Goal: Transaction & Acquisition: Purchase product/service

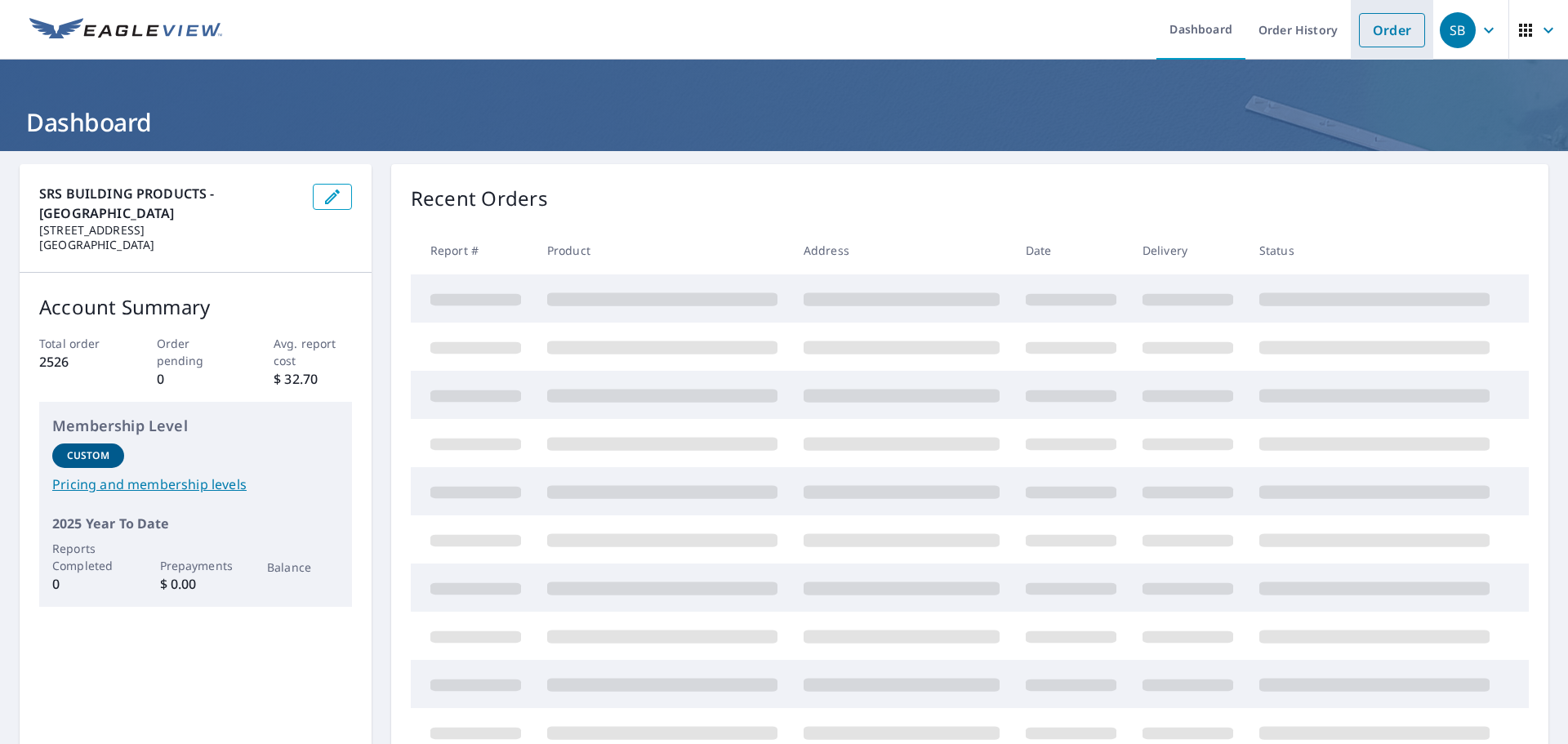
click at [1395, 33] on link "Order" at bounding box center [1392, 30] width 67 height 34
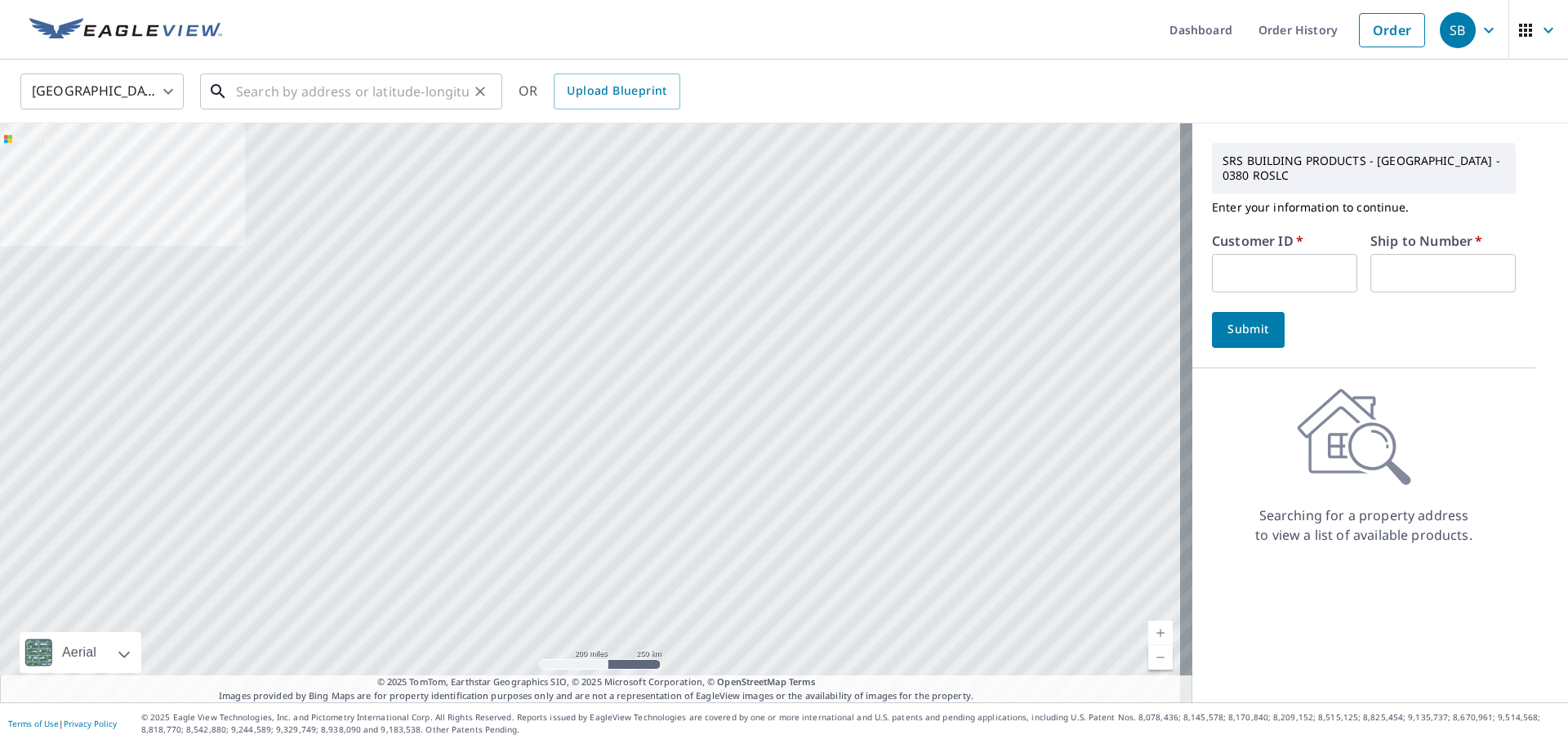
click at [322, 96] on input "text" at bounding box center [352, 91] width 233 height 46
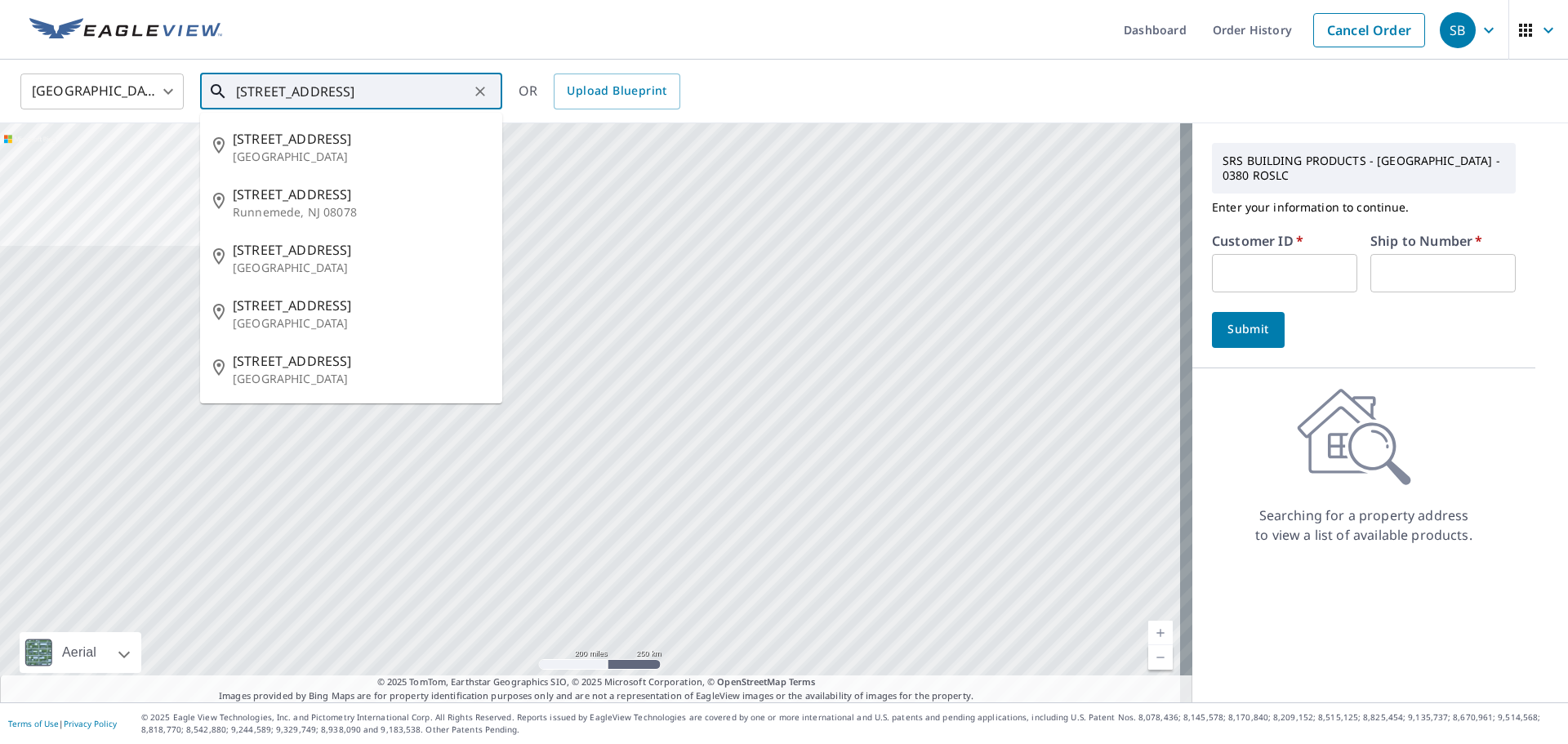
click at [307, 96] on input "[STREET_ADDRESS]" at bounding box center [352, 91] width 233 height 46
click at [406, 86] on input "701 n blackhorse" at bounding box center [352, 91] width 233 height 46
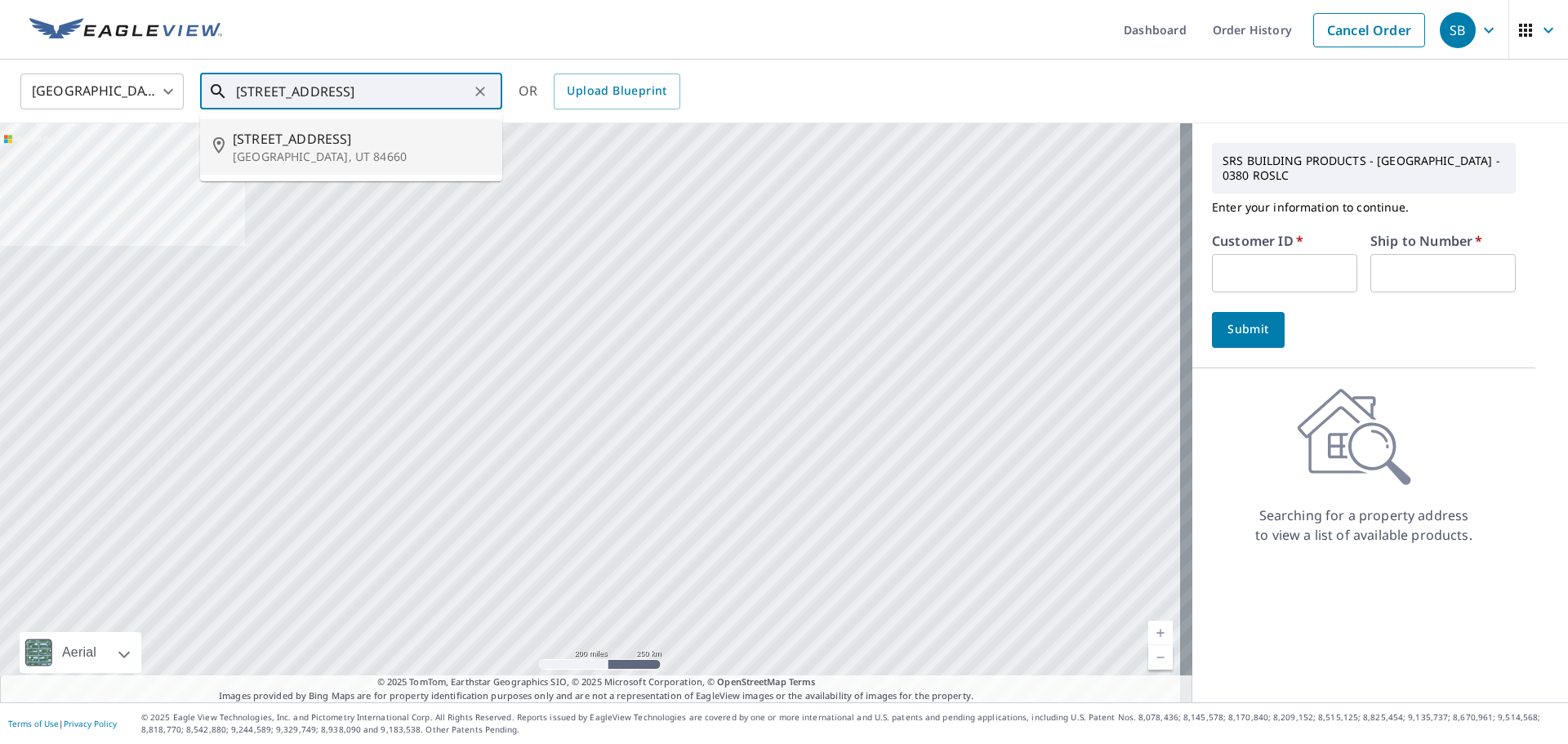
click at [378, 139] on span "[STREET_ADDRESS]" at bounding box center [361, 138] width 257 height 19
type input "[STREET_ADDRESS]"
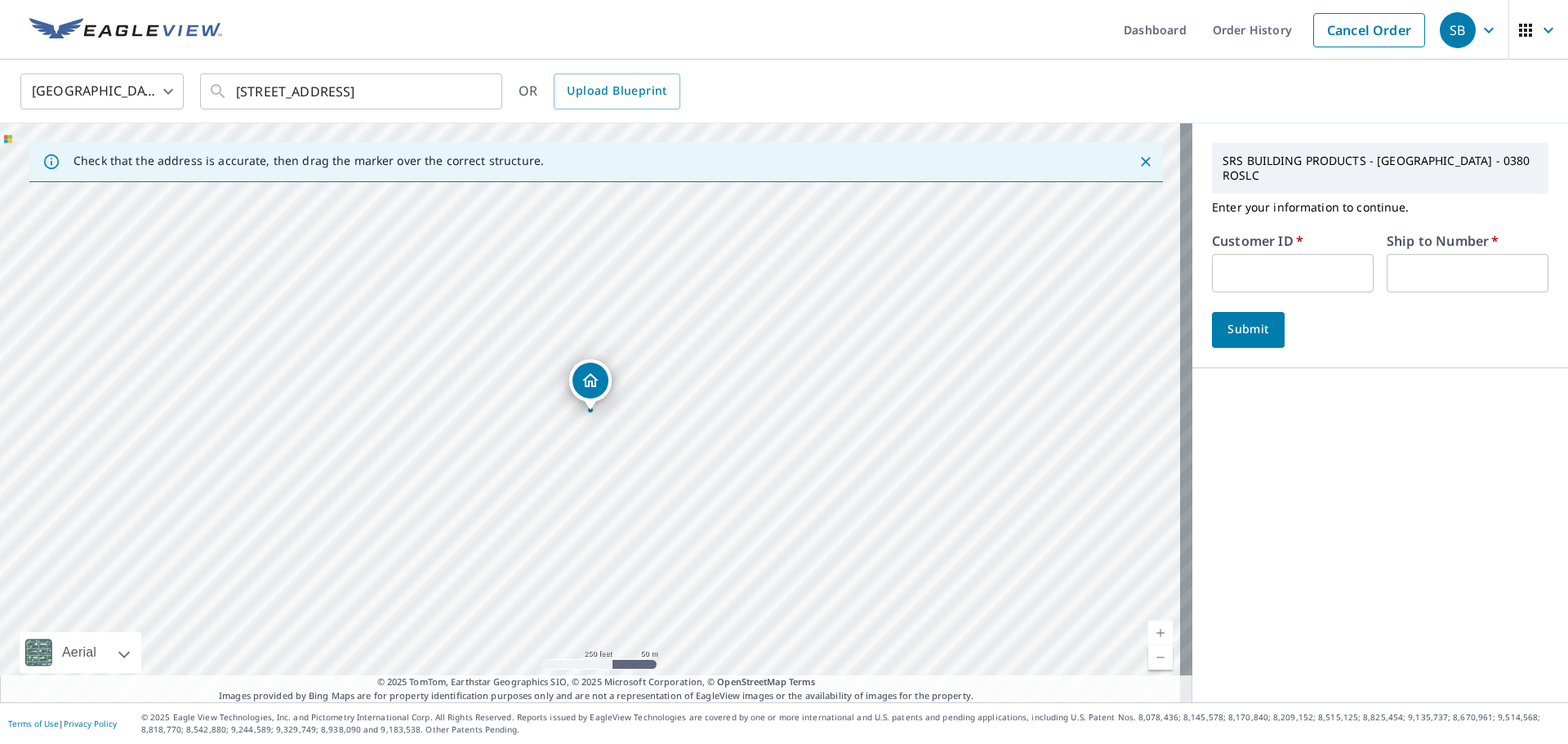
click at [1283, 267] on input "text" at bounding box center [1293, 273] width 162 height 39
type input "JCC381"
click at [1405, 273] on input "text" at bounding box center [1467, 273] width 162 height 39
type input "1"
click at [1234, 342] on button "Submit" at bounding box center [1248, 329] width 73 height 36
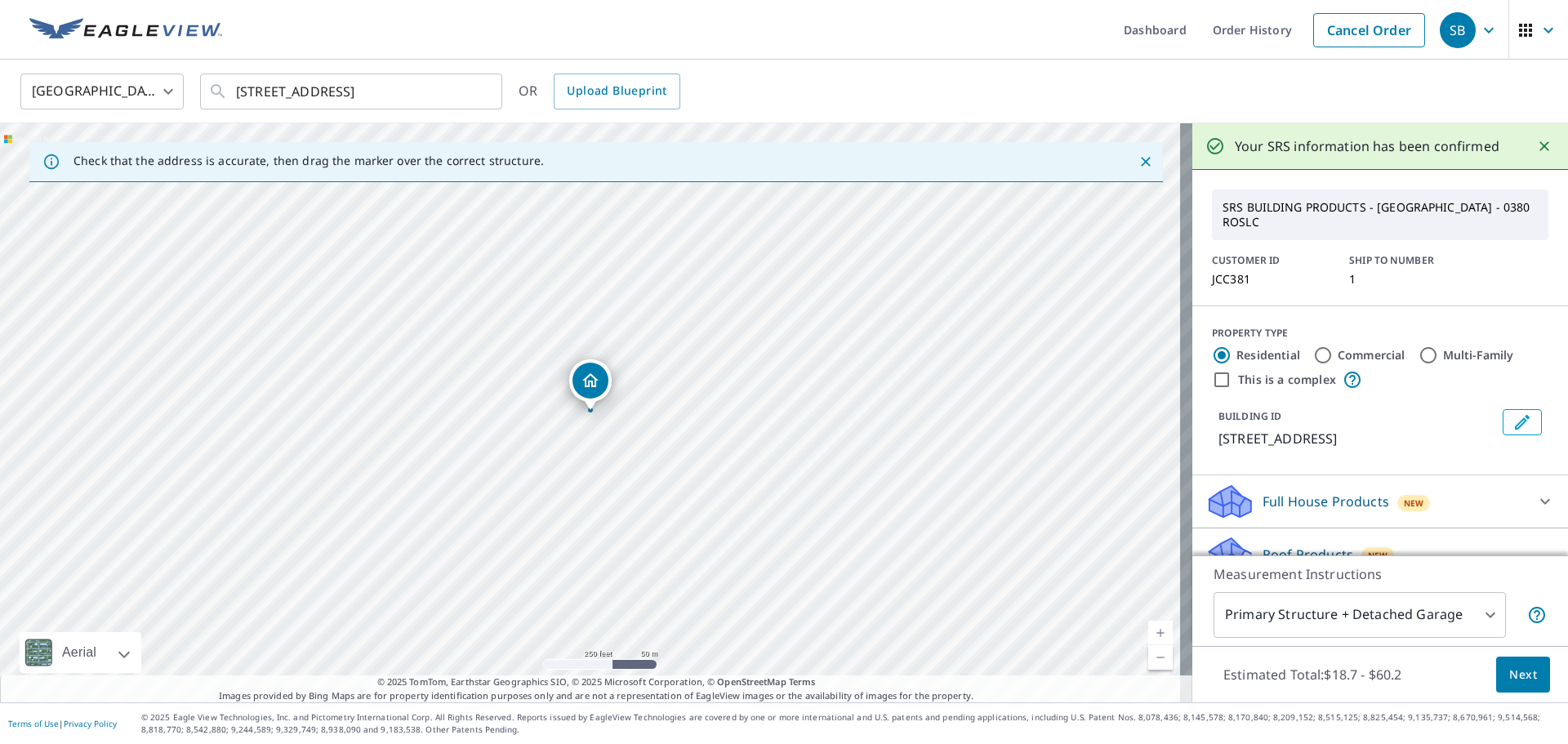
click at [1509, 674] on span "Next" at bounding box center [1523, 675] width 28 height 20
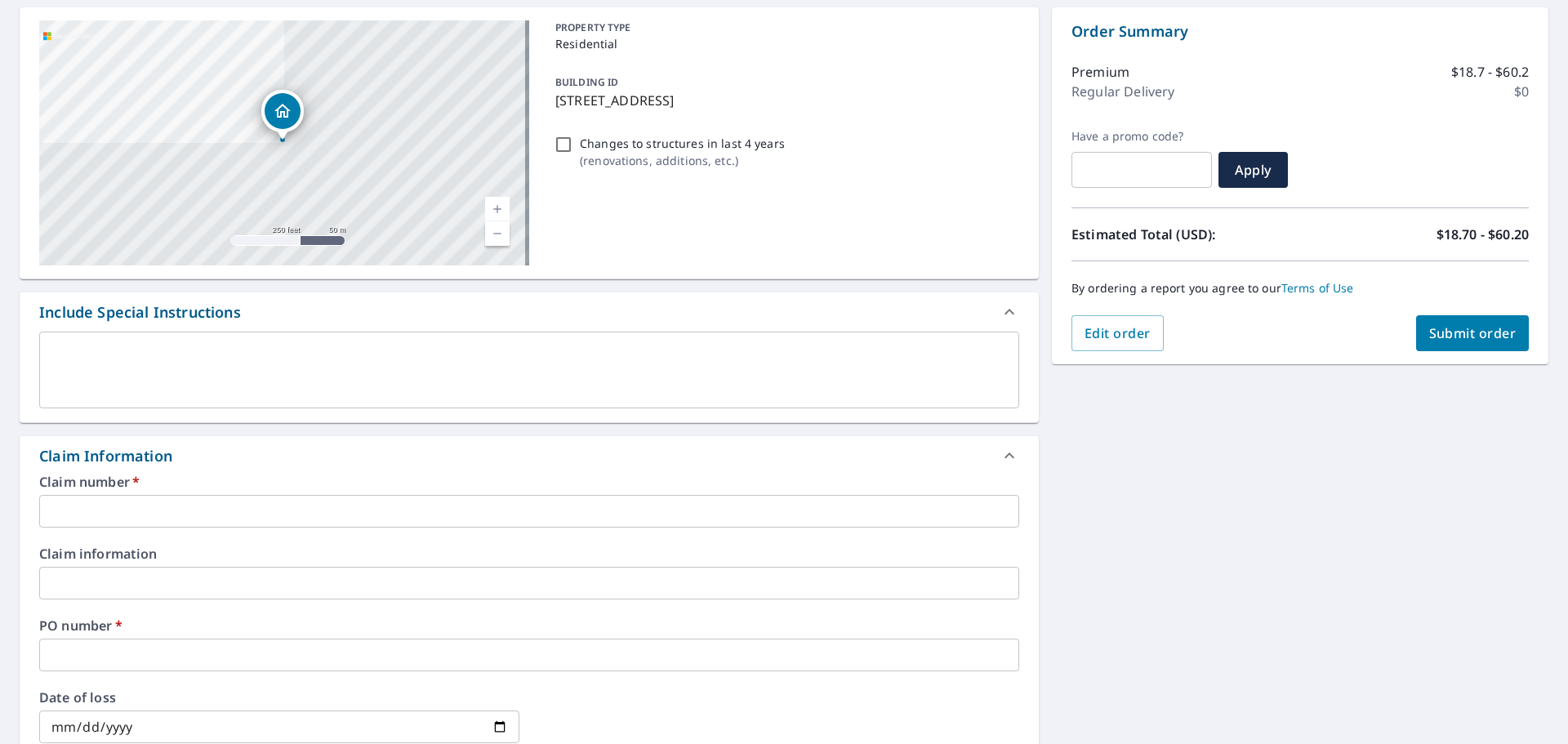
scroll to position [163, 0]
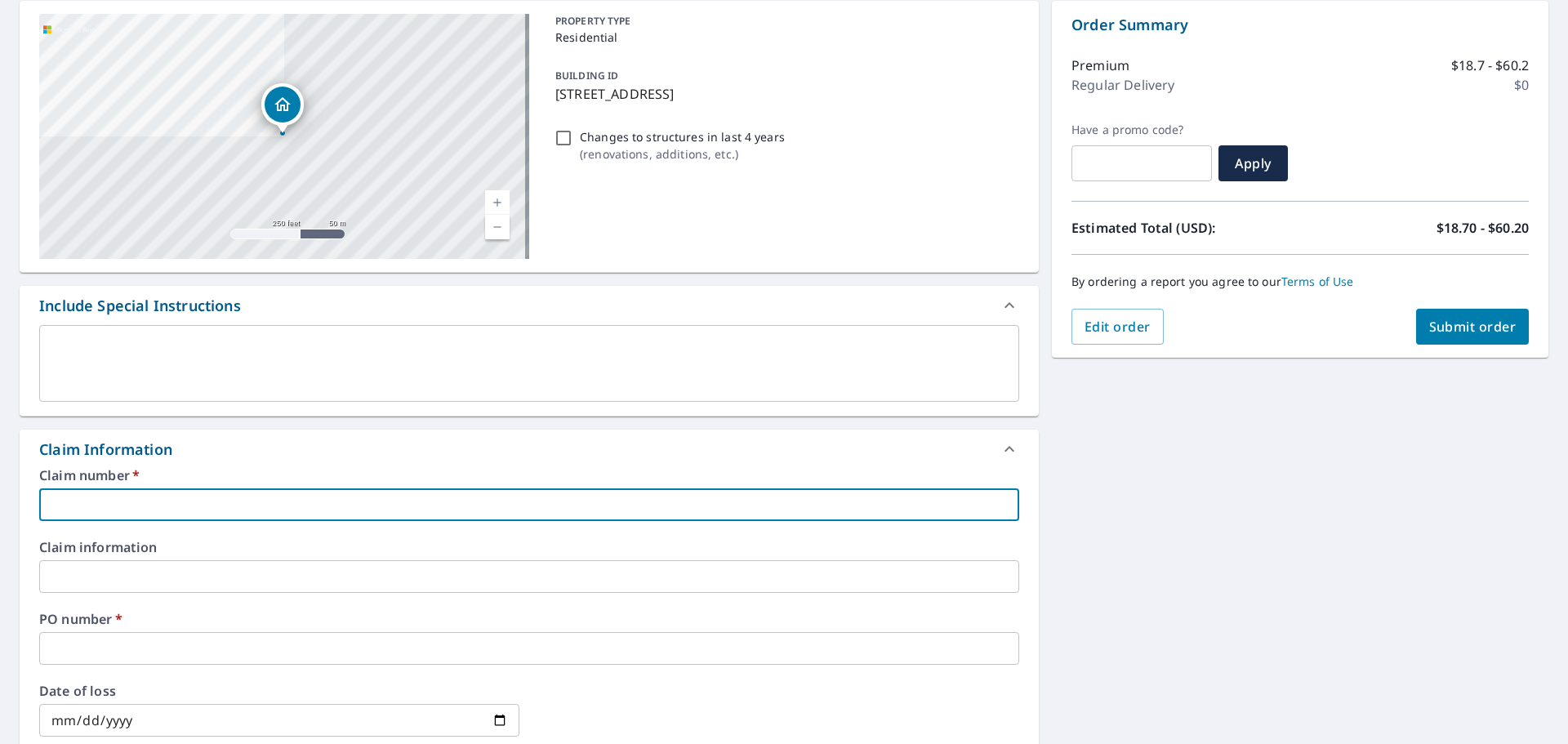
click at [64, 519] on input "text" at bounding box center [529, 505] width 980 height 32
type input "JCC"
checkbox input "true"
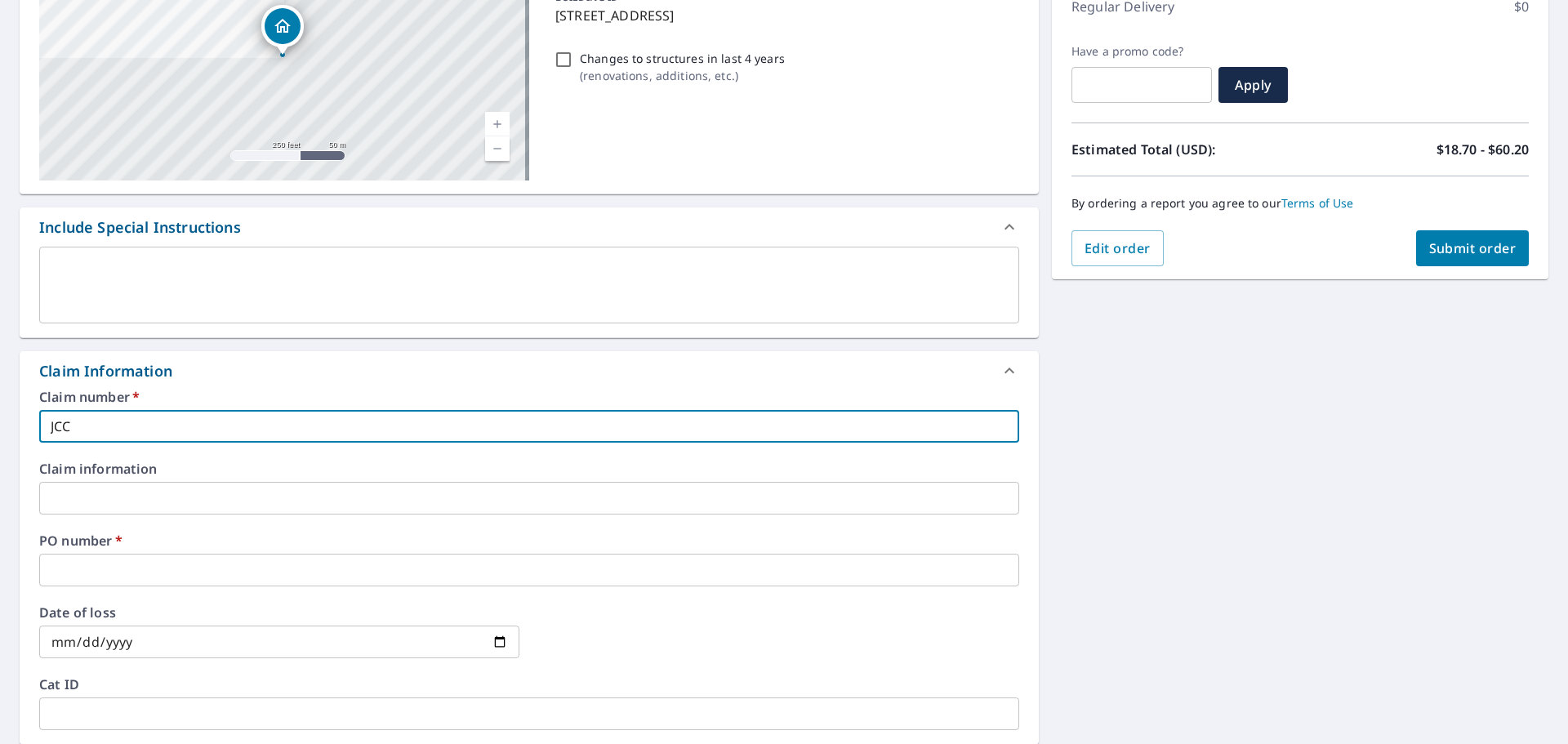
scroll to position [408, 0]
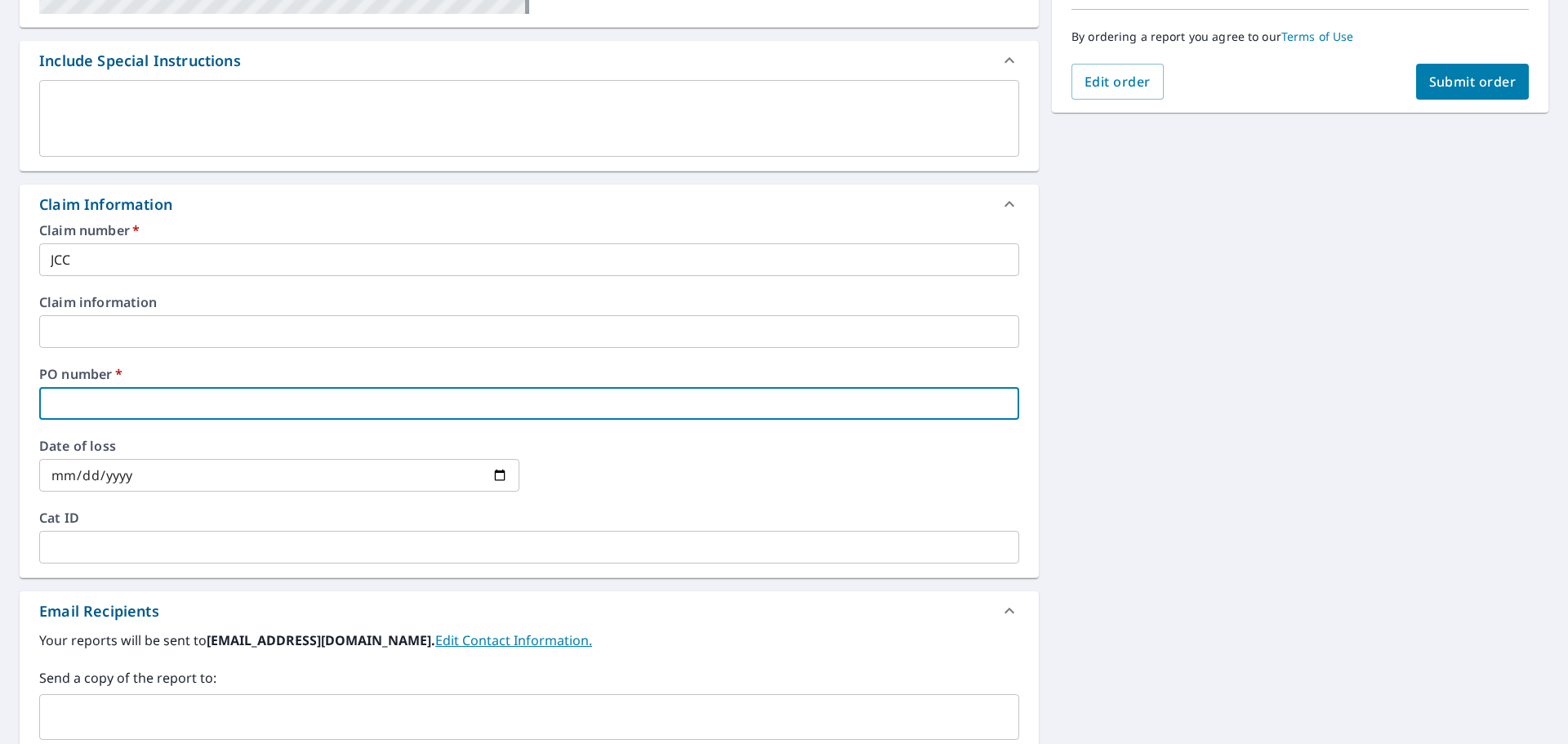
click at [93, 411] on input "text" at bounding box center [529, 403] width 980 height 32
type input "JCC"
click at [1430, 84] on span "Submit order" at bounding box center [1473, 81] width 88 height 18
checkbox input "true"
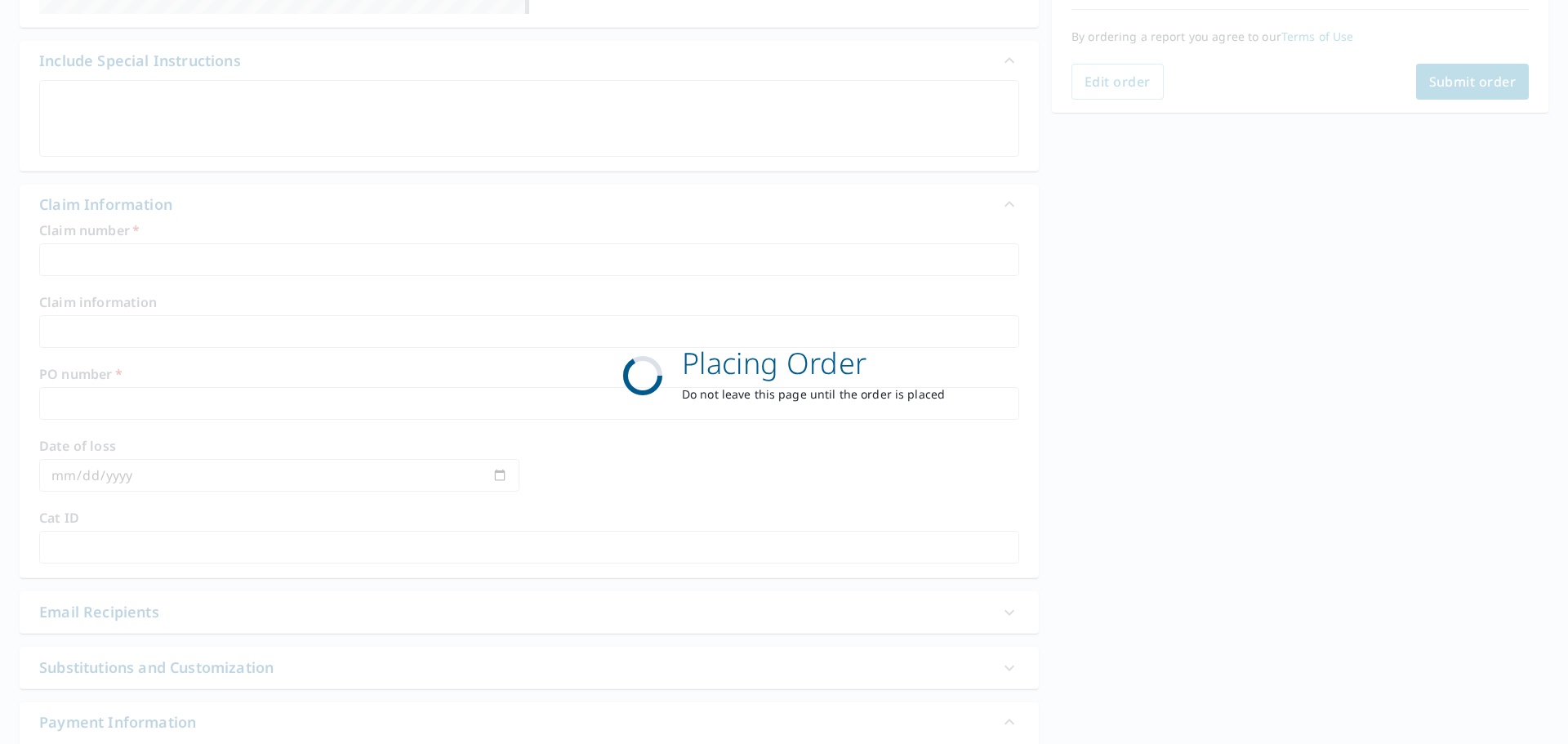
scroll to position [217, 0]
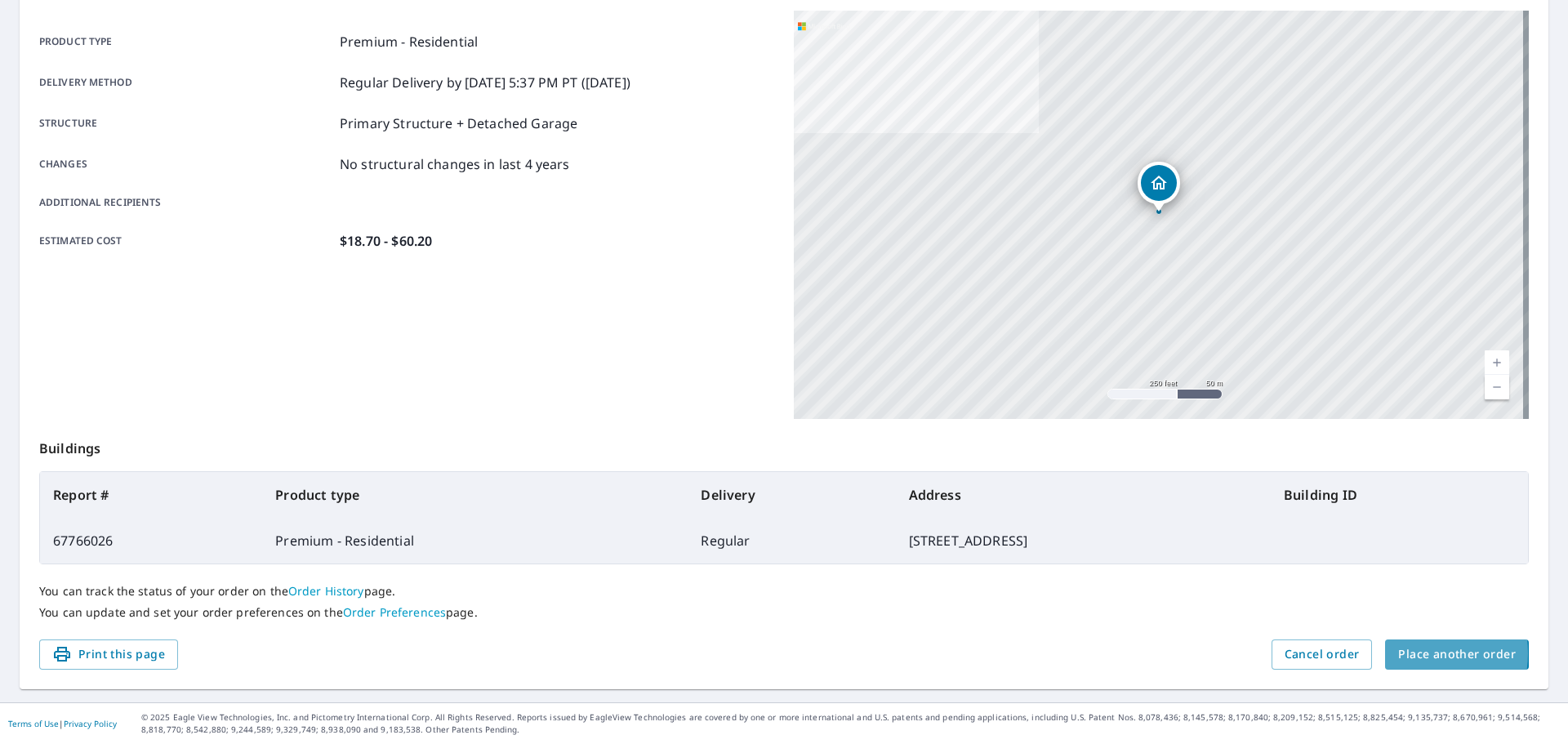
click at [1405, 654] on span "Place another order" at bounding box center [1457, 655] width 117 height 20
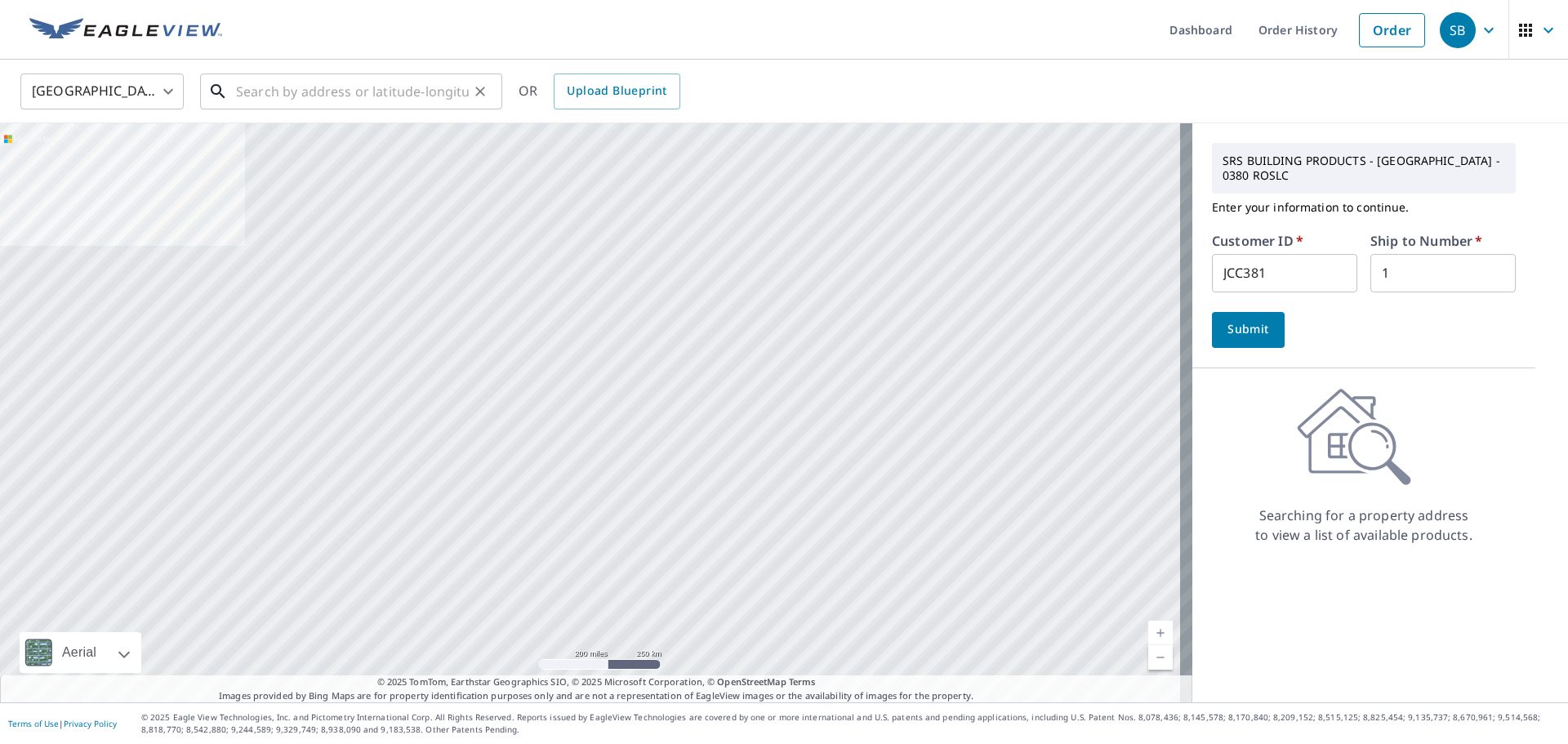
click at [379, 94] on input "text" at bounding box center [352, 91] width 233 height 46
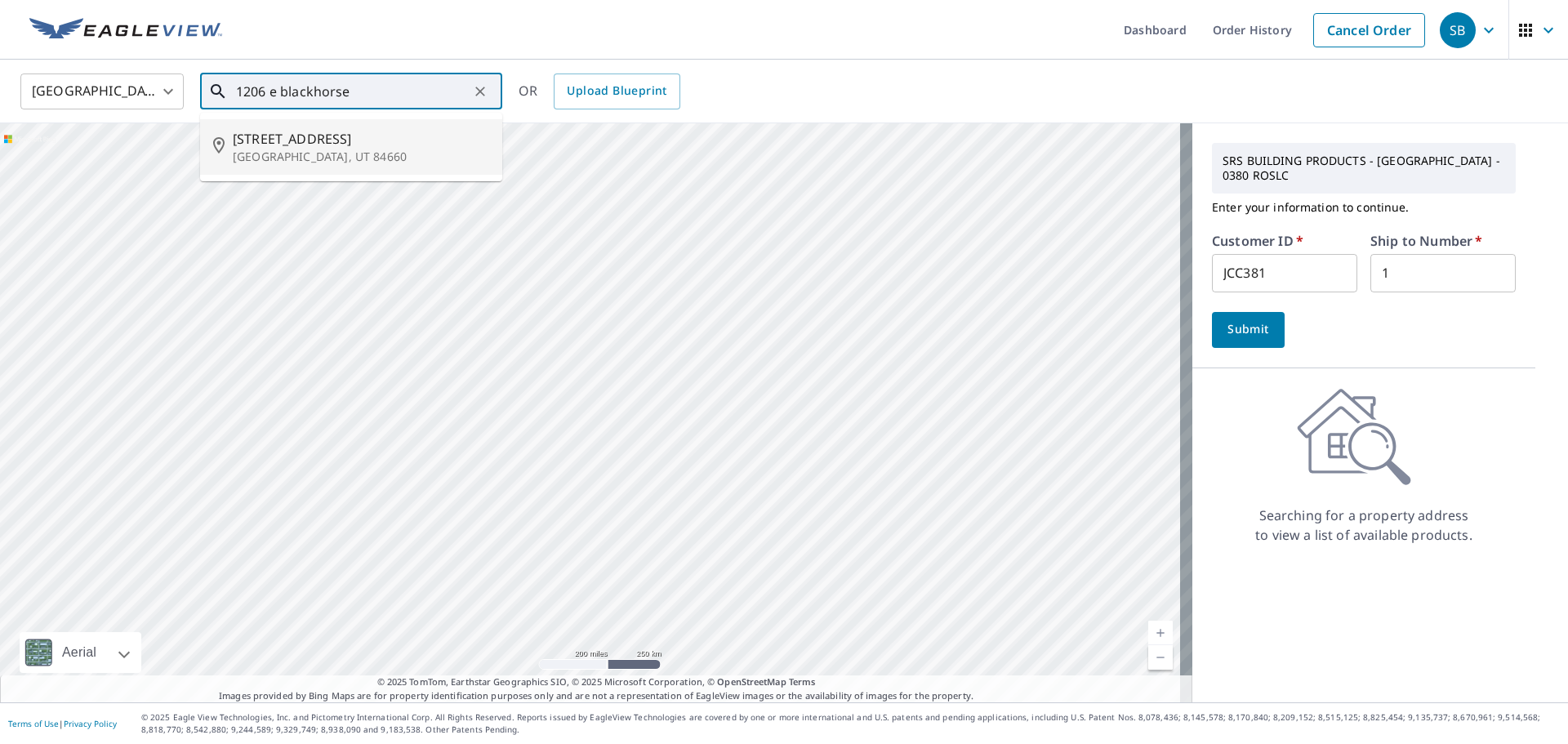
click at [351, 140] on span "[STREET_ADDRESS]" at bounding box center [361, 138] width 257 height 19
type input "[STREET_ADDRESS]"
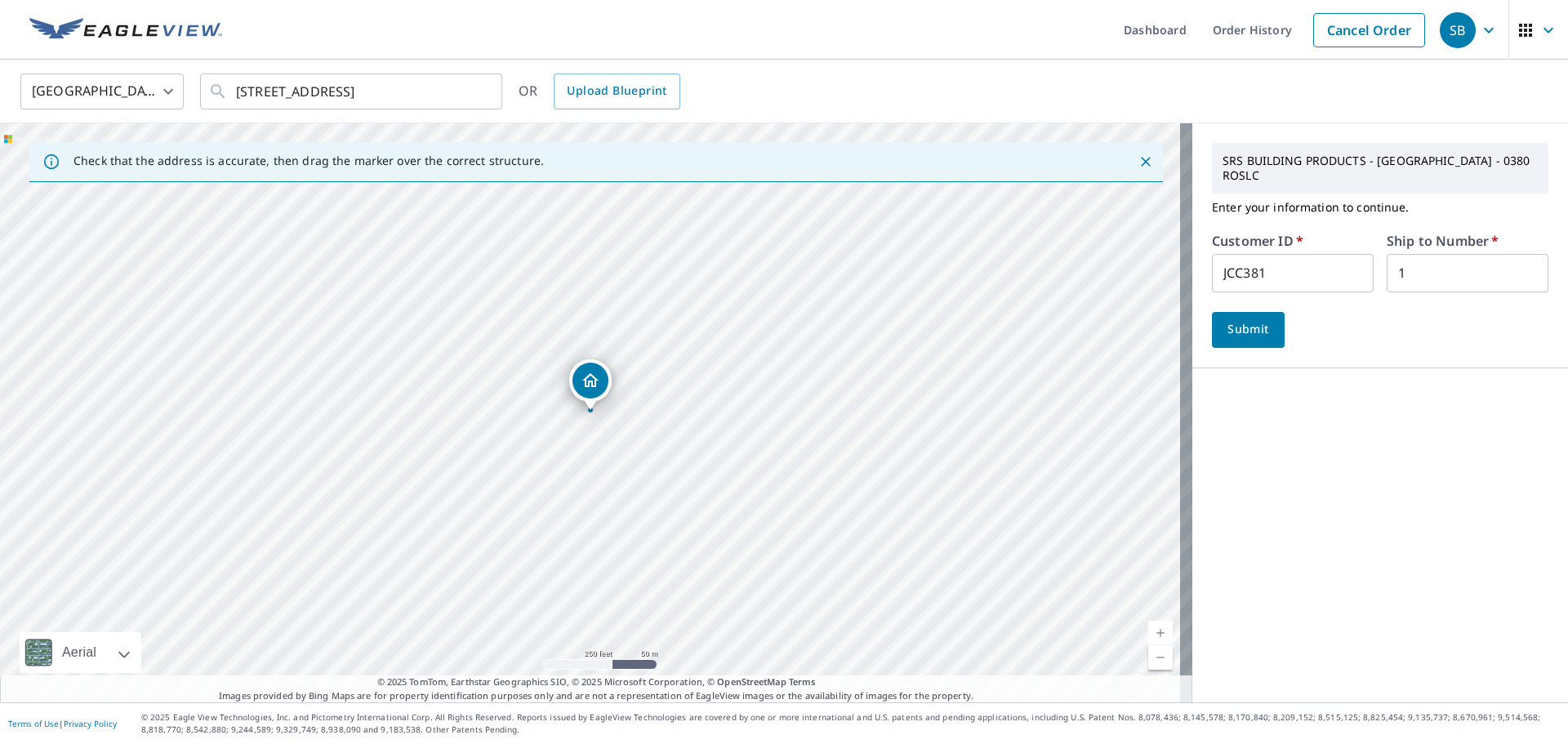
click at [1238, 330] on span "Submit" at bounding box center [1248, 329] width 46 height 20
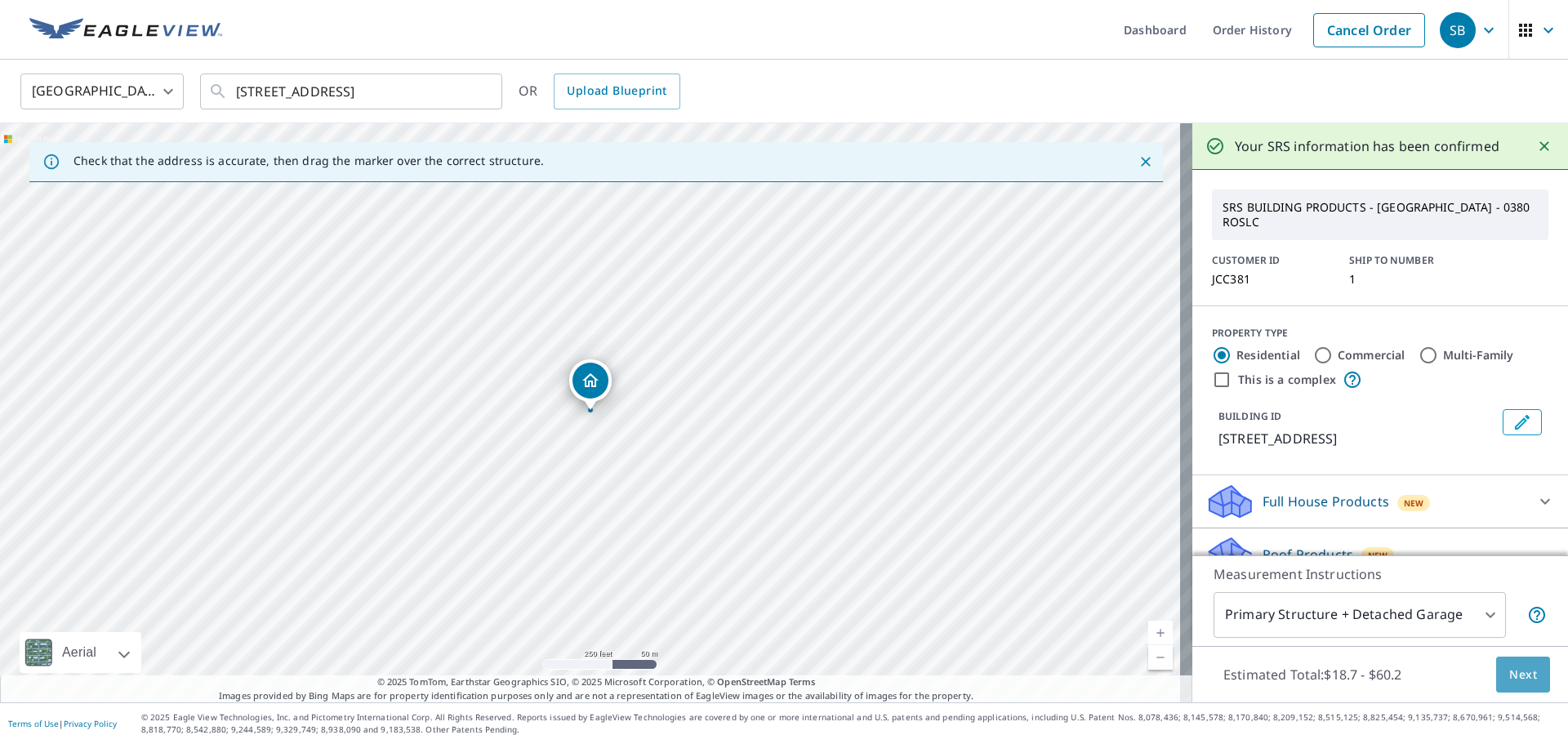
click at [1509, 677] on span "Next" at bounding box center [1523, 675] width 28 height 20
drag, startPoint x: 590, startPoint y: 407, endPoint x: 572, endPoint y: 391, distance: 24.1
click at [1509, 683] on span "Next" at bounding box center [1523, 675] width 28 height 20
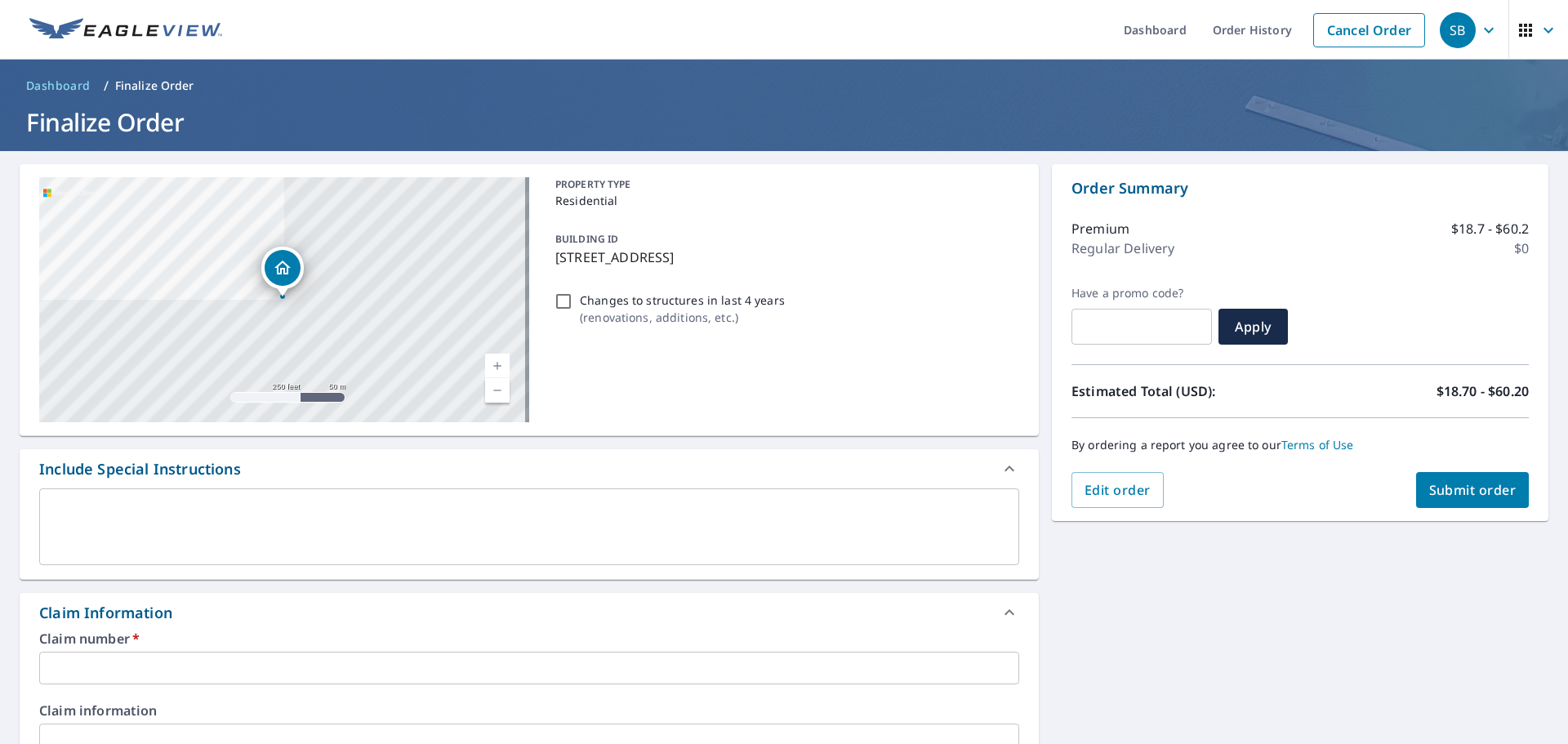
drag, startPoint x: 1493, startPoint y: 493, endPoint x: 296, endPoint y: 650, distance: 1207.3
click at [305, 648] on div "[STREET_ADDRESS] Aerial Road A standard road map Aerial A detailed look from ab…" at bounding box center [784, 750] width 1568 height 1199
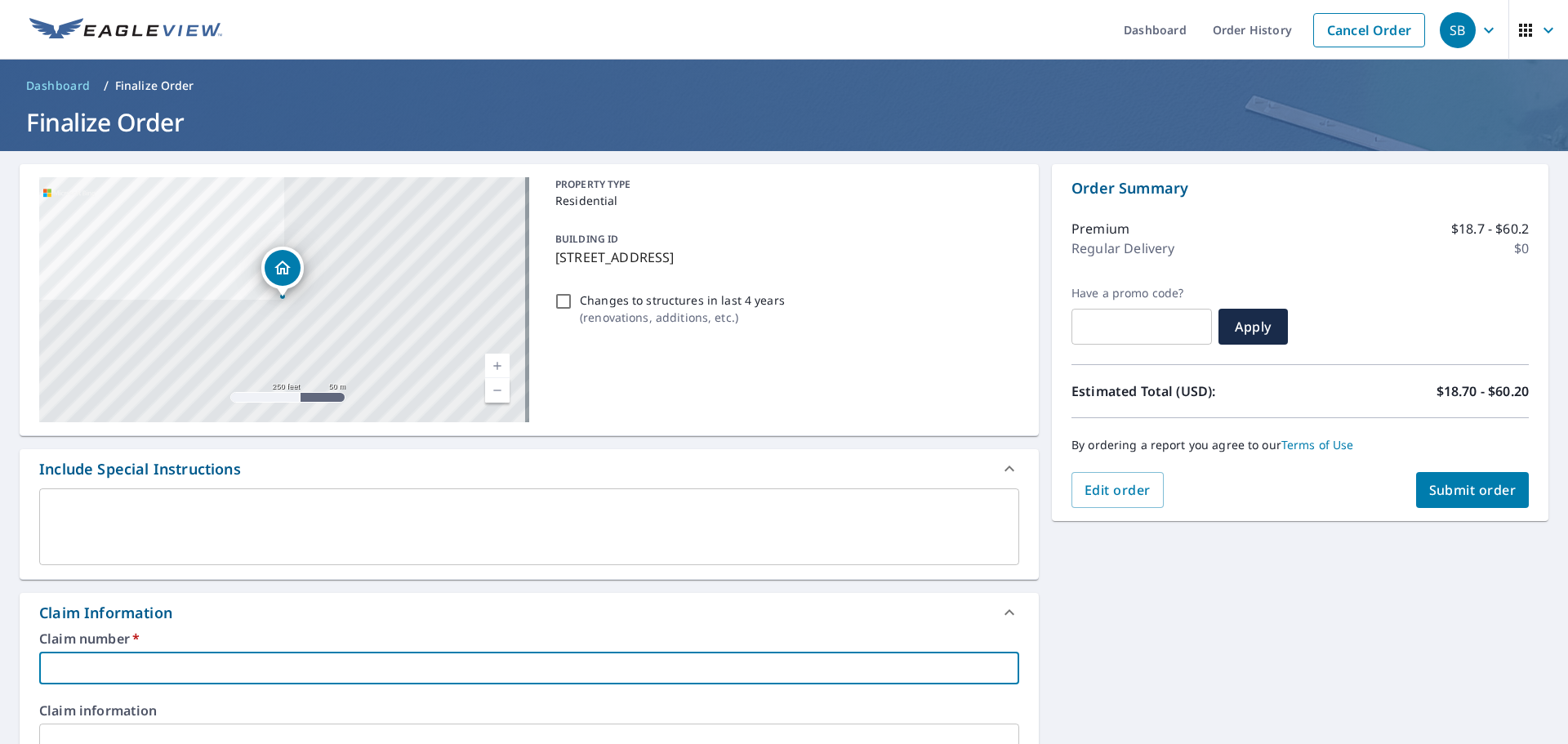
click at [232, 665] on input "text" at bounding box center [529, 668] width 980 height 32
type input "JCC"
checkbox input "true"
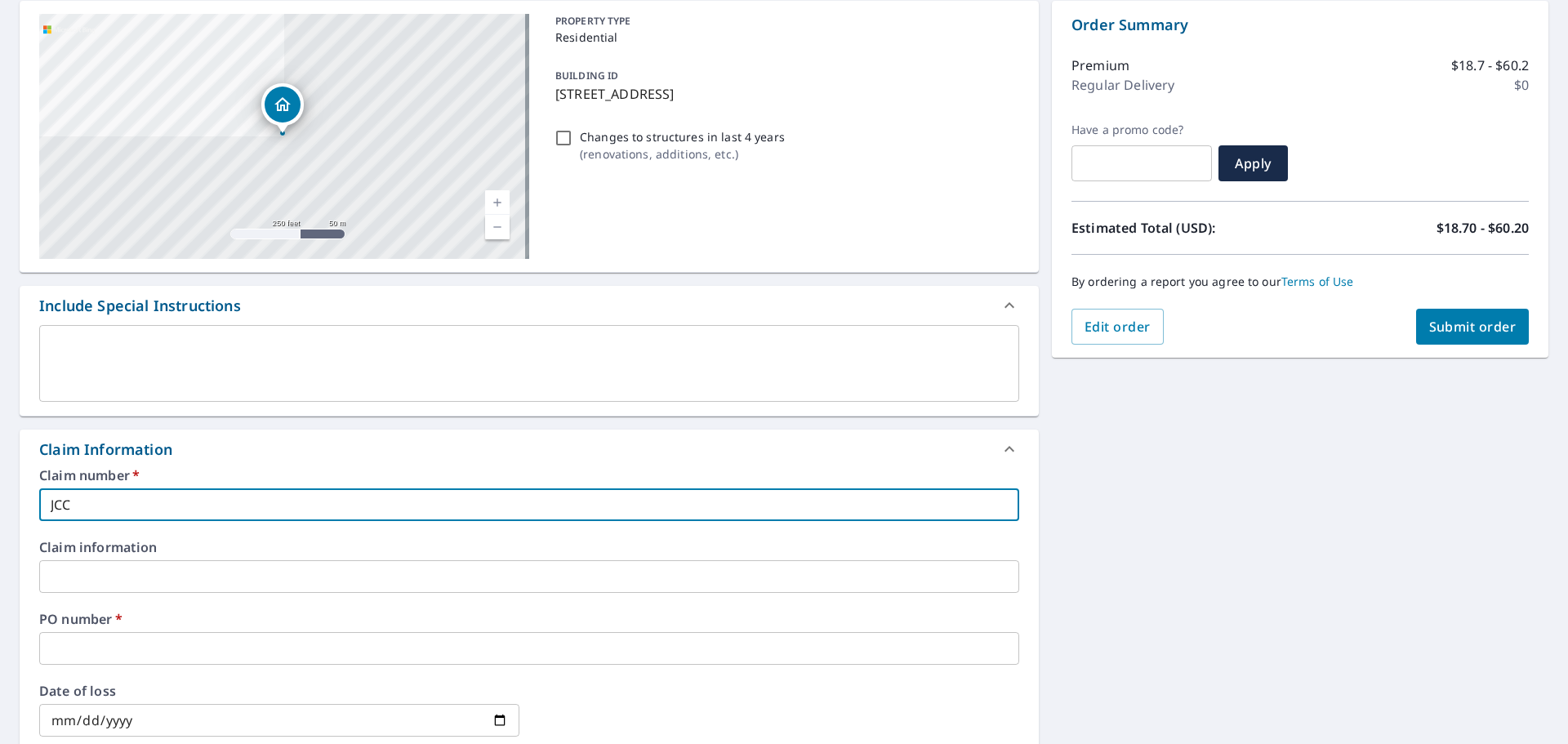
click at [79, 651] on input "text" at bounding box center [529, 648] width 980 height 32
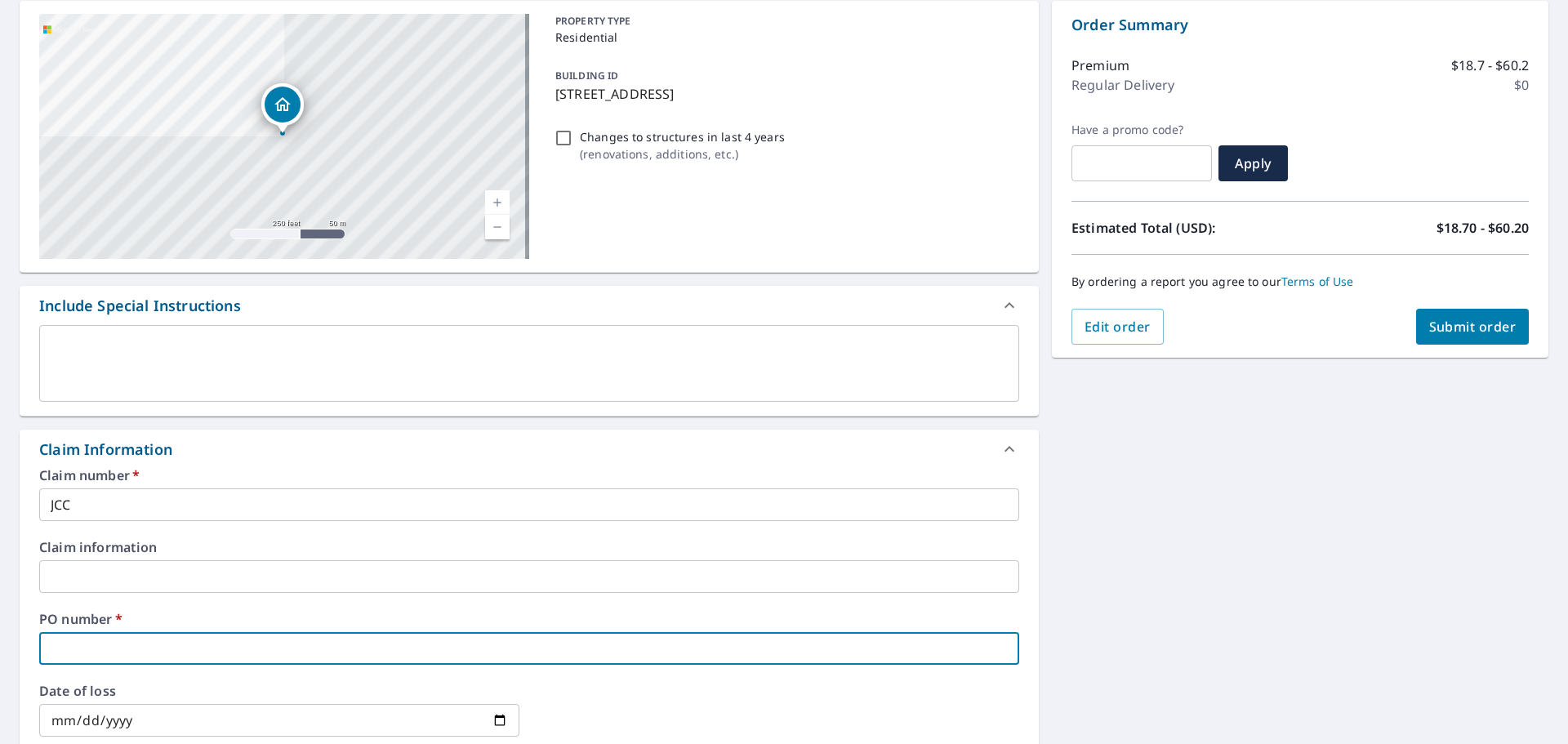
type input "JCC"
click at [1497, 331] on span "Submit order" at bounding box center [1473, 327] width 88 height 18
checkbox input "true"
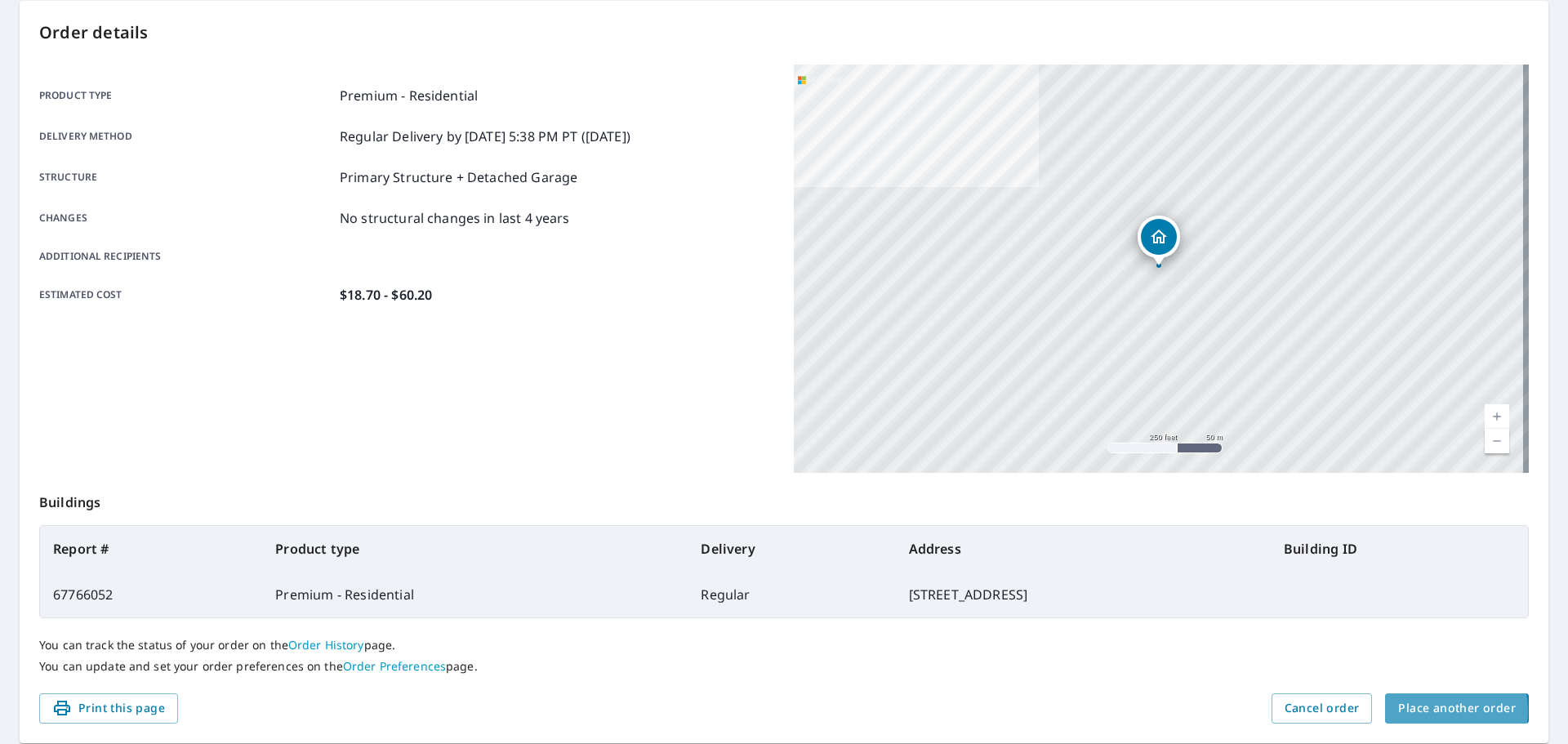
click at [1423, 711] on span "Place another order" at bounding box center [1457, 708] width 117 height 20
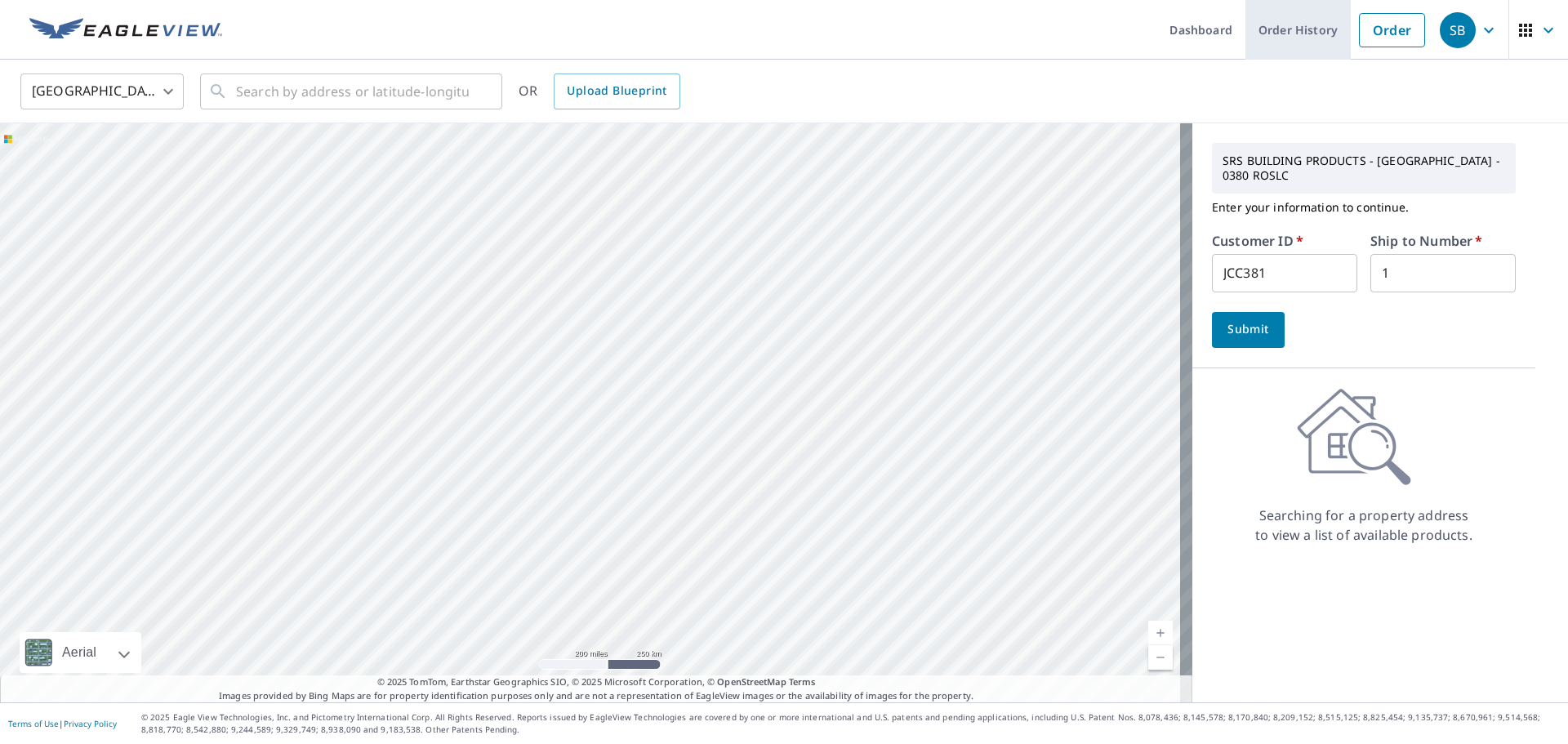
click at [1326, 34] on link "Order History" at bounding box center [1298, 30] width 105 height 60
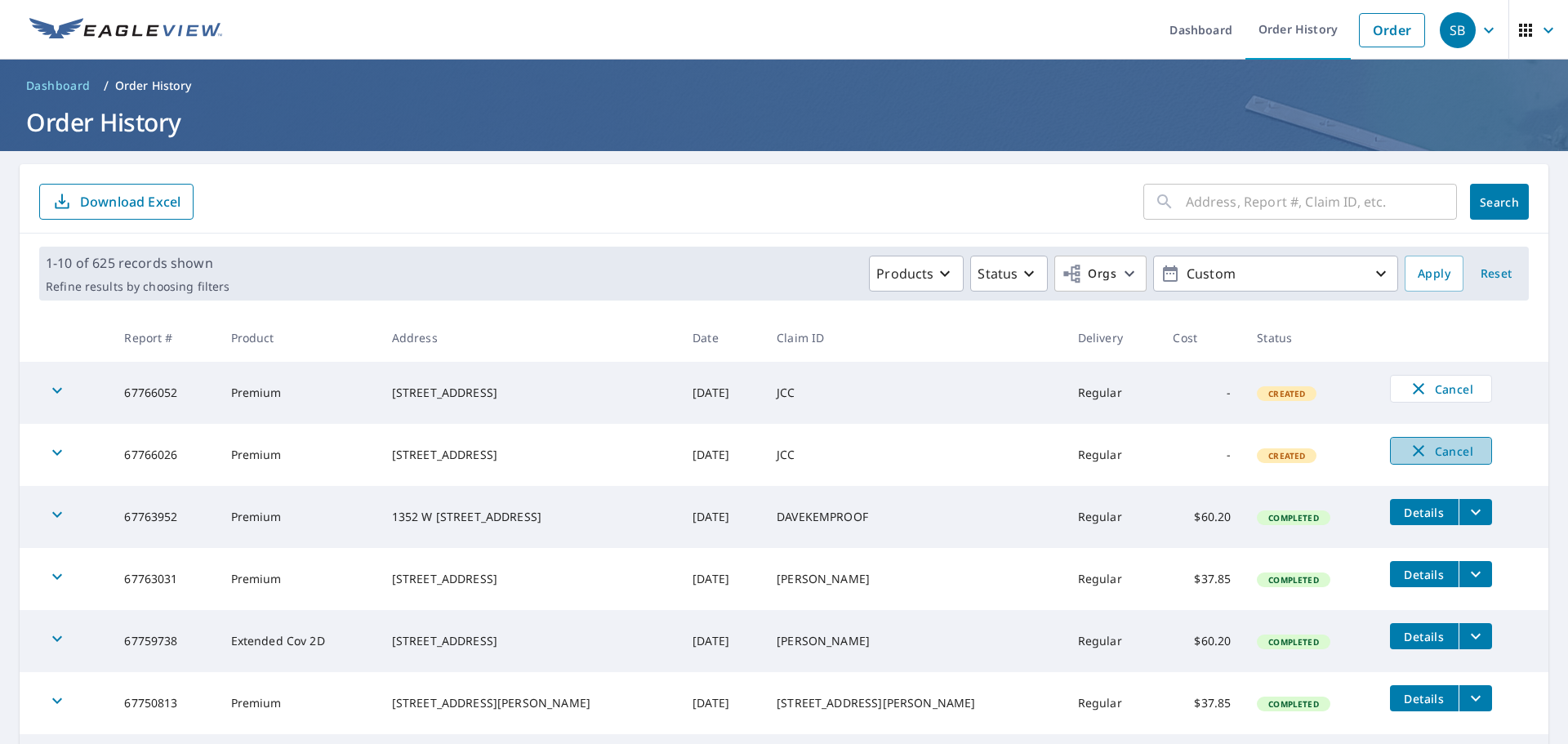
click at [1450, 454] on span "Cancel" at bounding box center [1440, 450] width 67 height 19
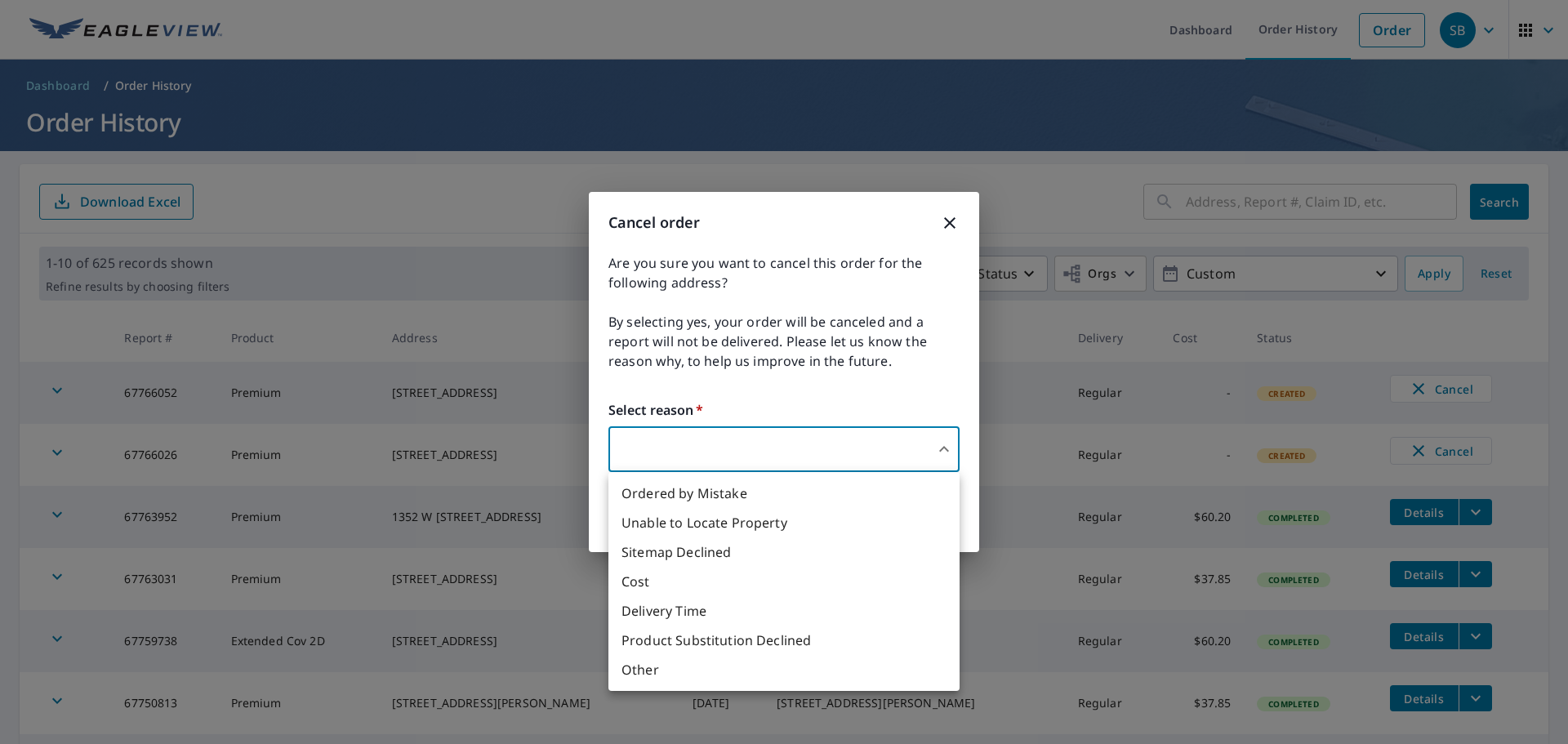
click at [639, 460] on body "SB SB Dashboard Order History Order SB Dashboard / Order History Order History …" at bounding box center [784, 372] width 1568 height 744
click at [700, 489] on li "Ordered by Mistake" at bounding box center [784, 493] width 351 height 30
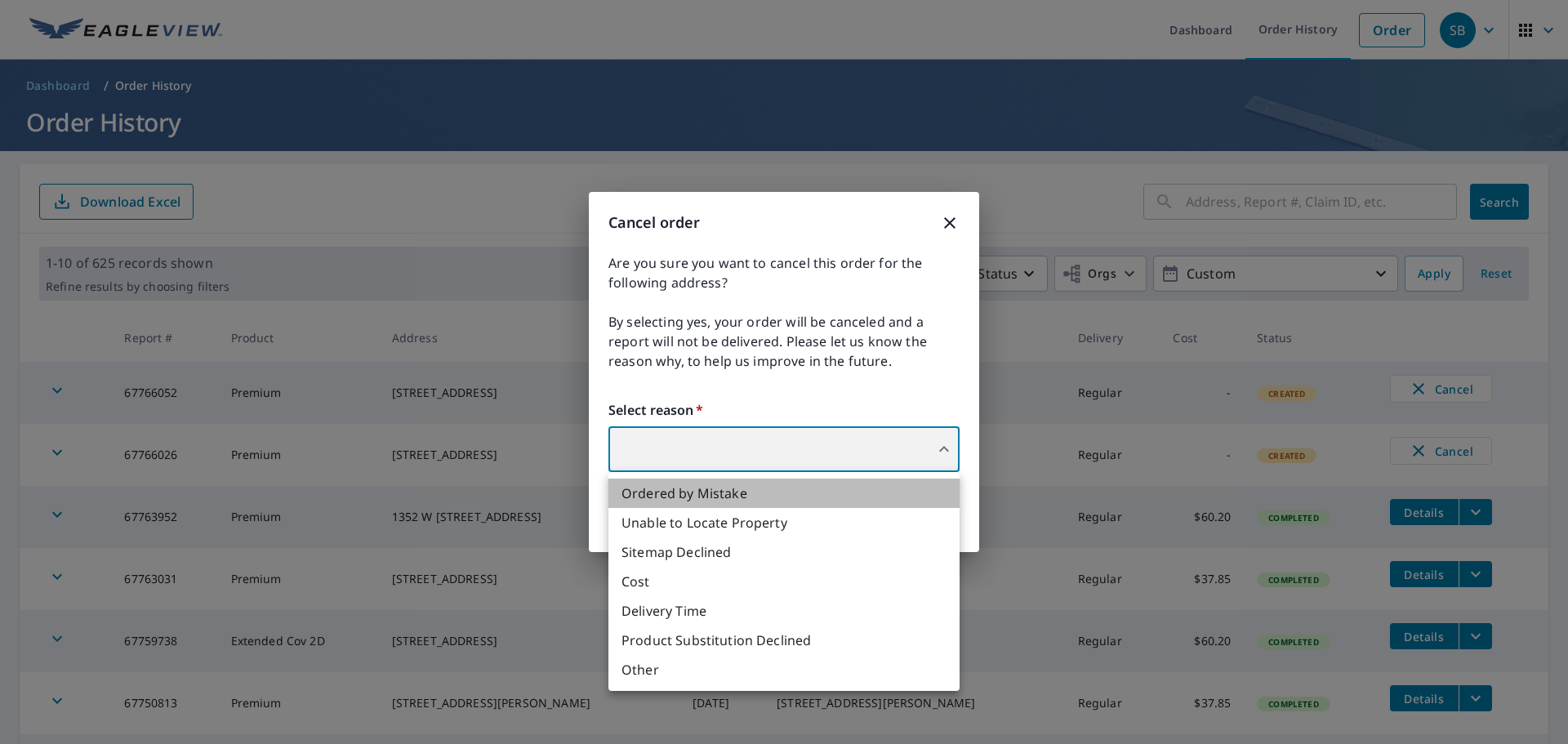
type input "30"
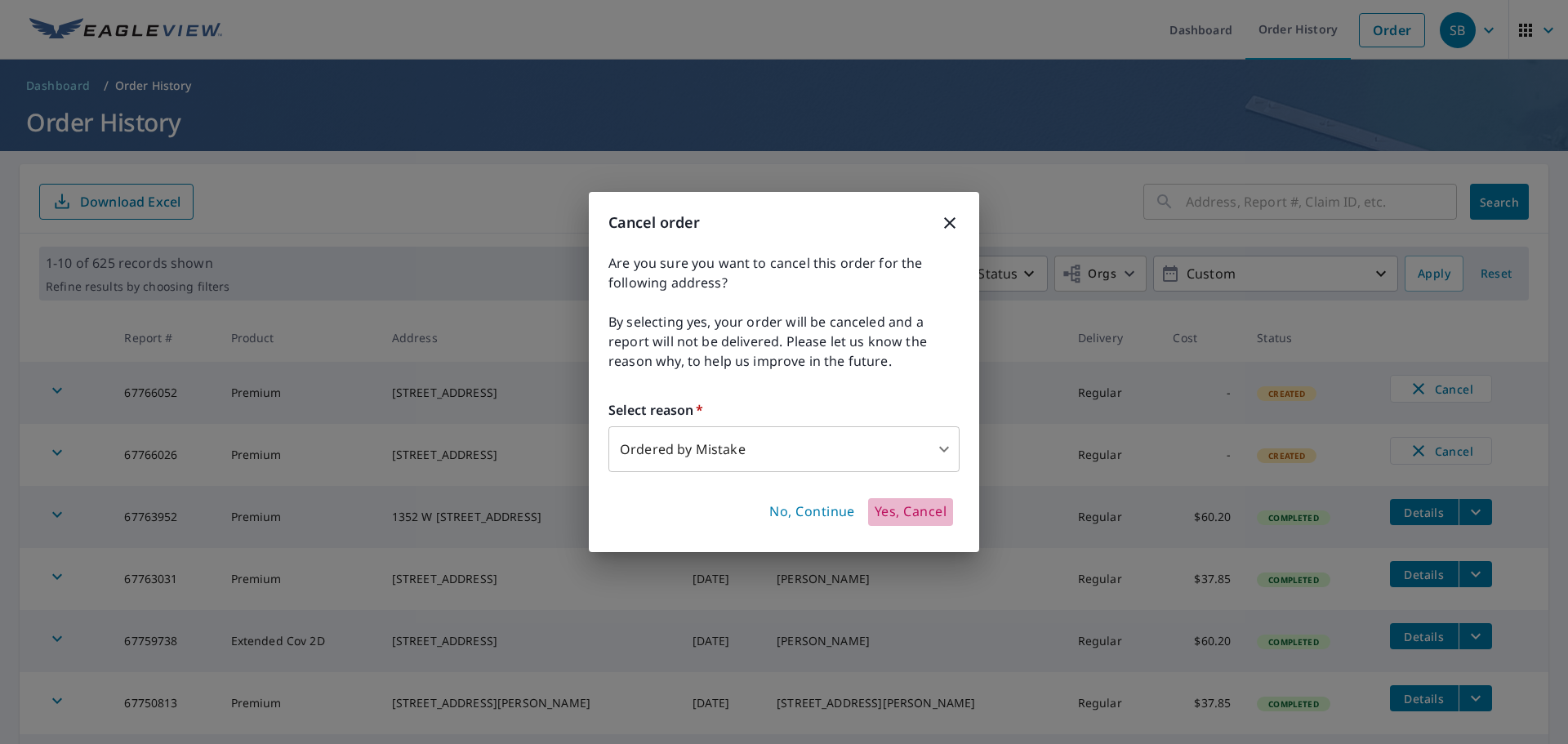
click at [888, 510] on span "Yes, Cancel" at bounding box center [911, 512] width 72 height 18
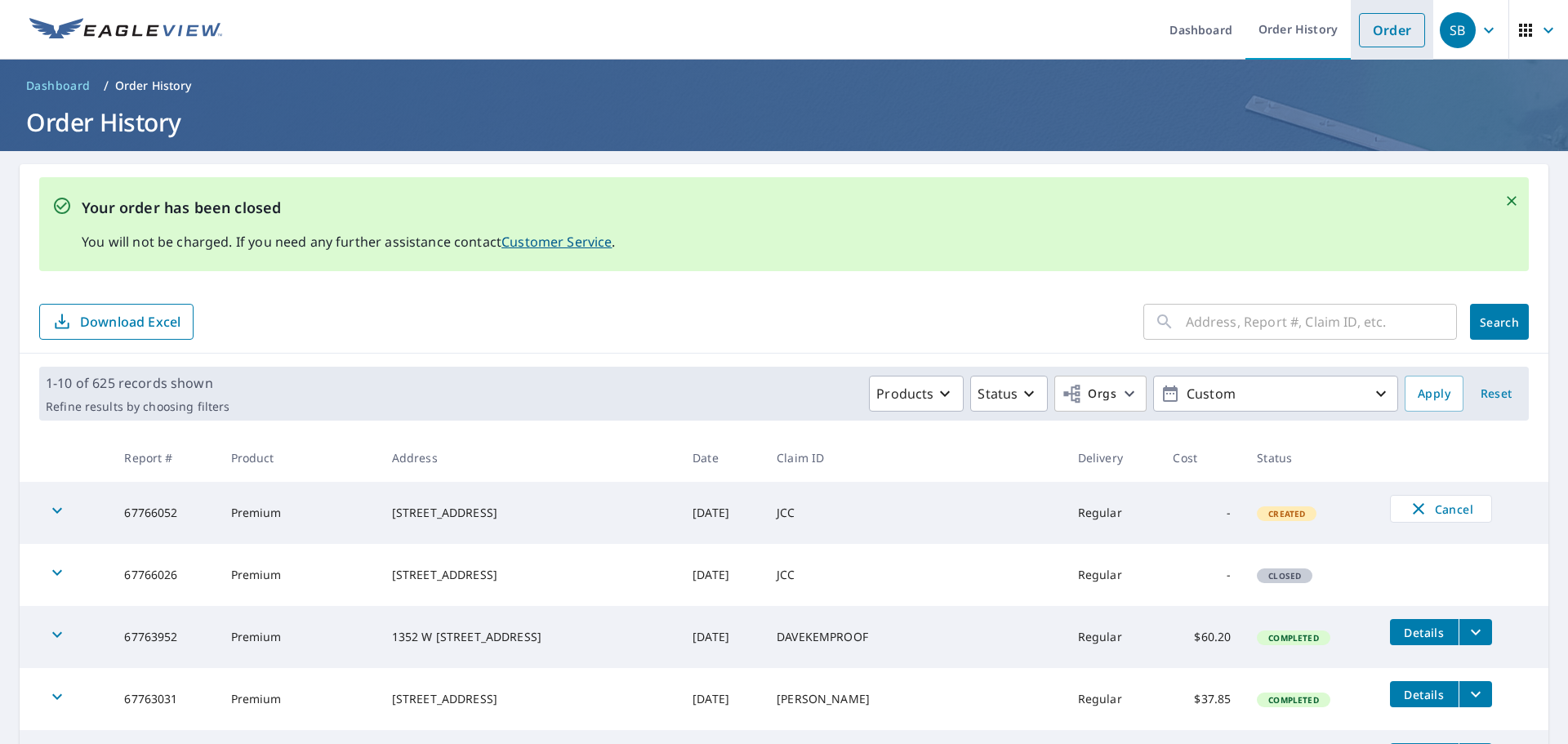
click at [1382, 36] on link "Order" at bounding box center [1392, 30] width 67 height 34
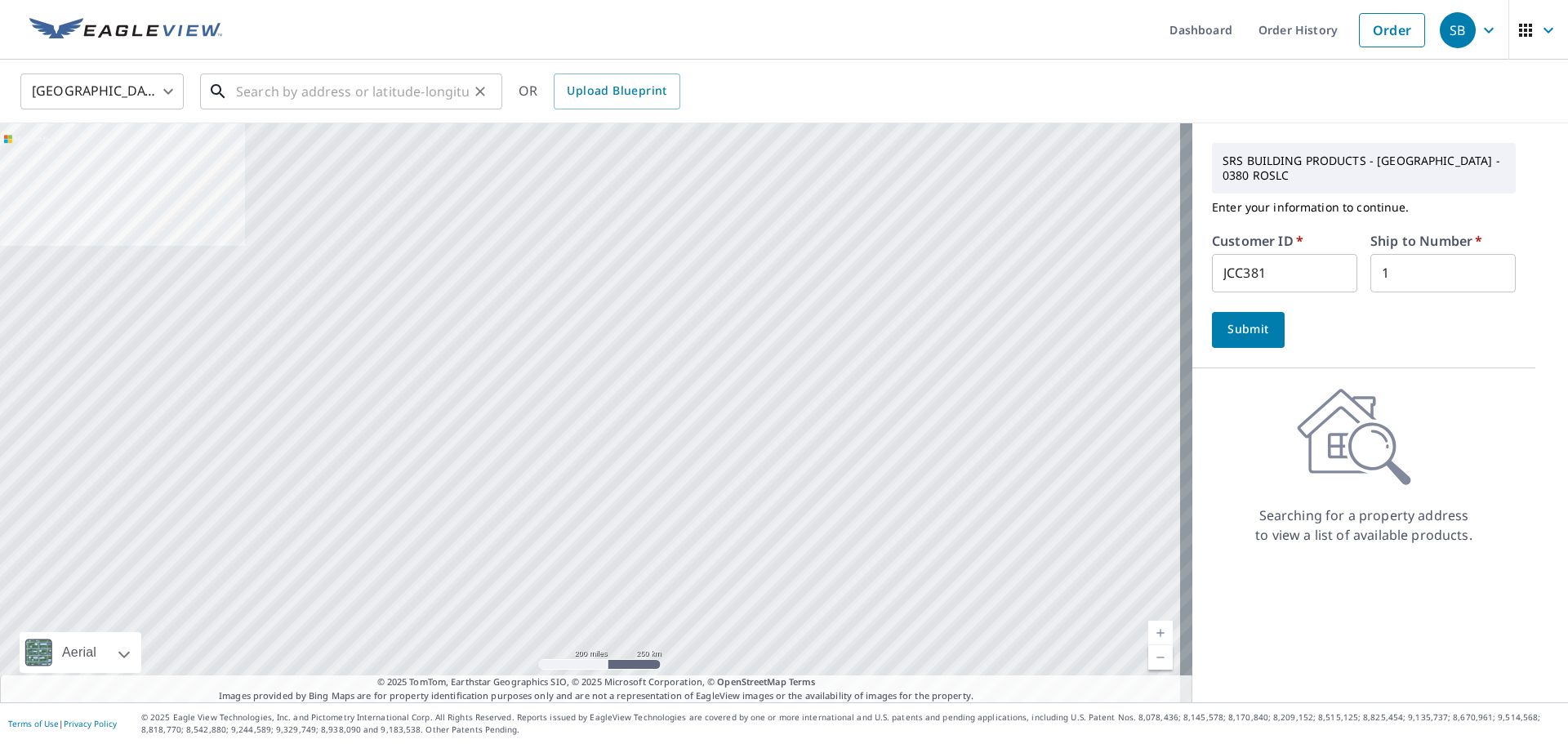
click at [276, 98] on input "text" at bounding box center [352, 91] width 233 height 46
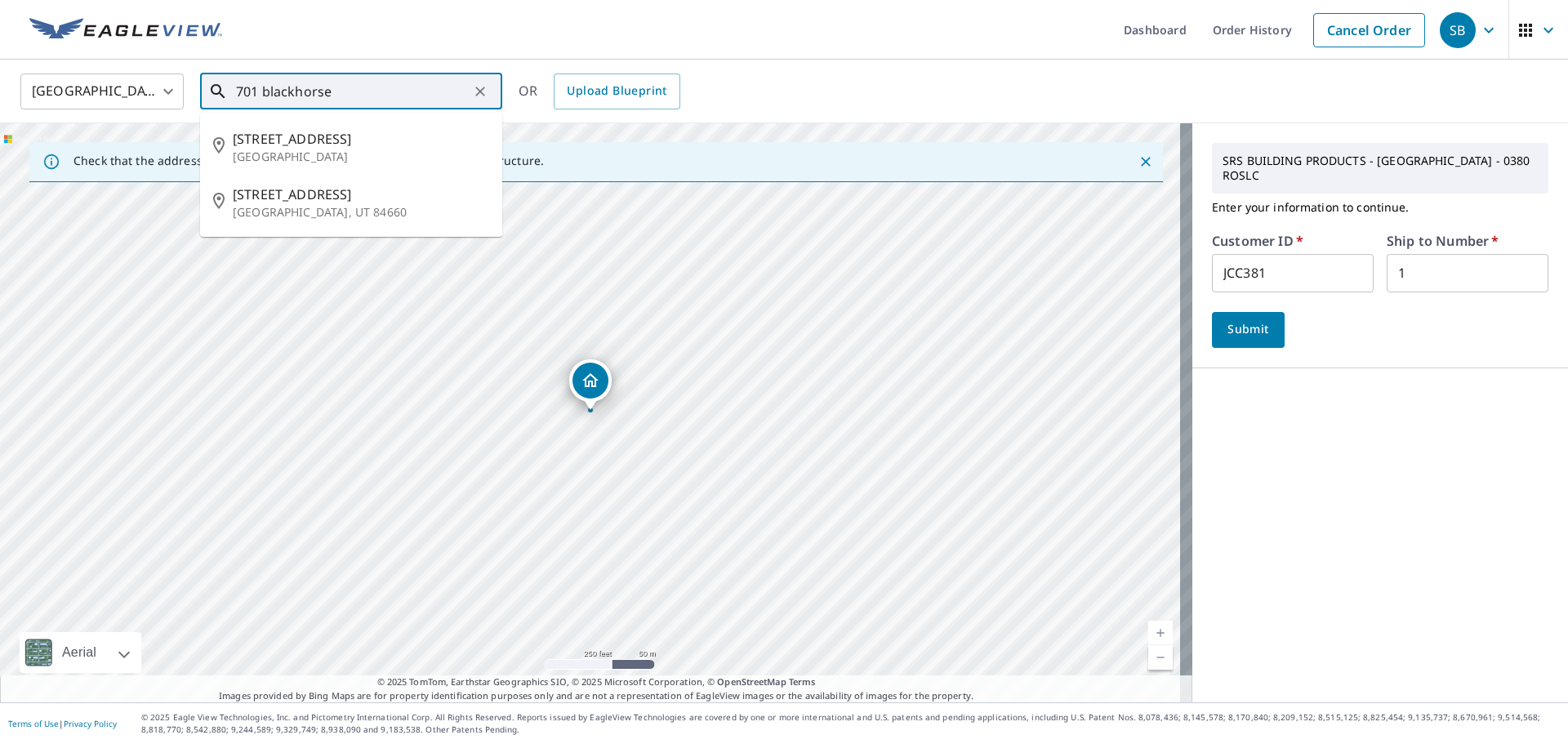
drag, startPoint x: 351, startPoint y: 110, endPoint x: 361, endPoint y: 103, distance: 12.2
click at [352, 110] on div "701 blackhorse ​ [STREET_ADDRESS] [STREET_ADDRESS]" at bounding box center [350, 91] width 302 height 36
click at [376, 88] on input "701 blackhorse" at bounding box center [352, 91] width 233 height 46
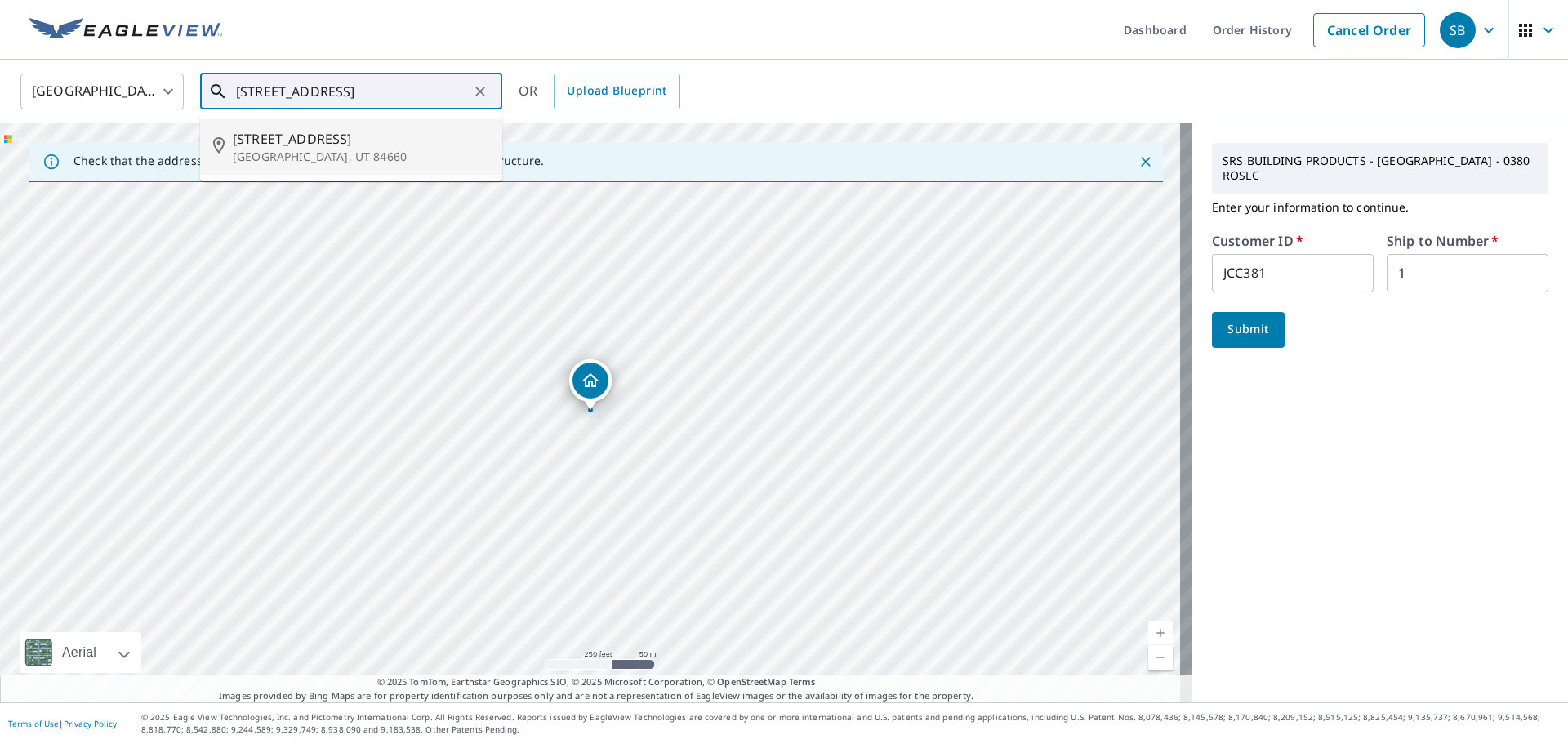
click at [352, 152] on p "[GEOGRAPHIC_DATA], UT 84660" at bounding box center [361, 157] width 257 height 17
type input "[STREET_ADDRESS]"
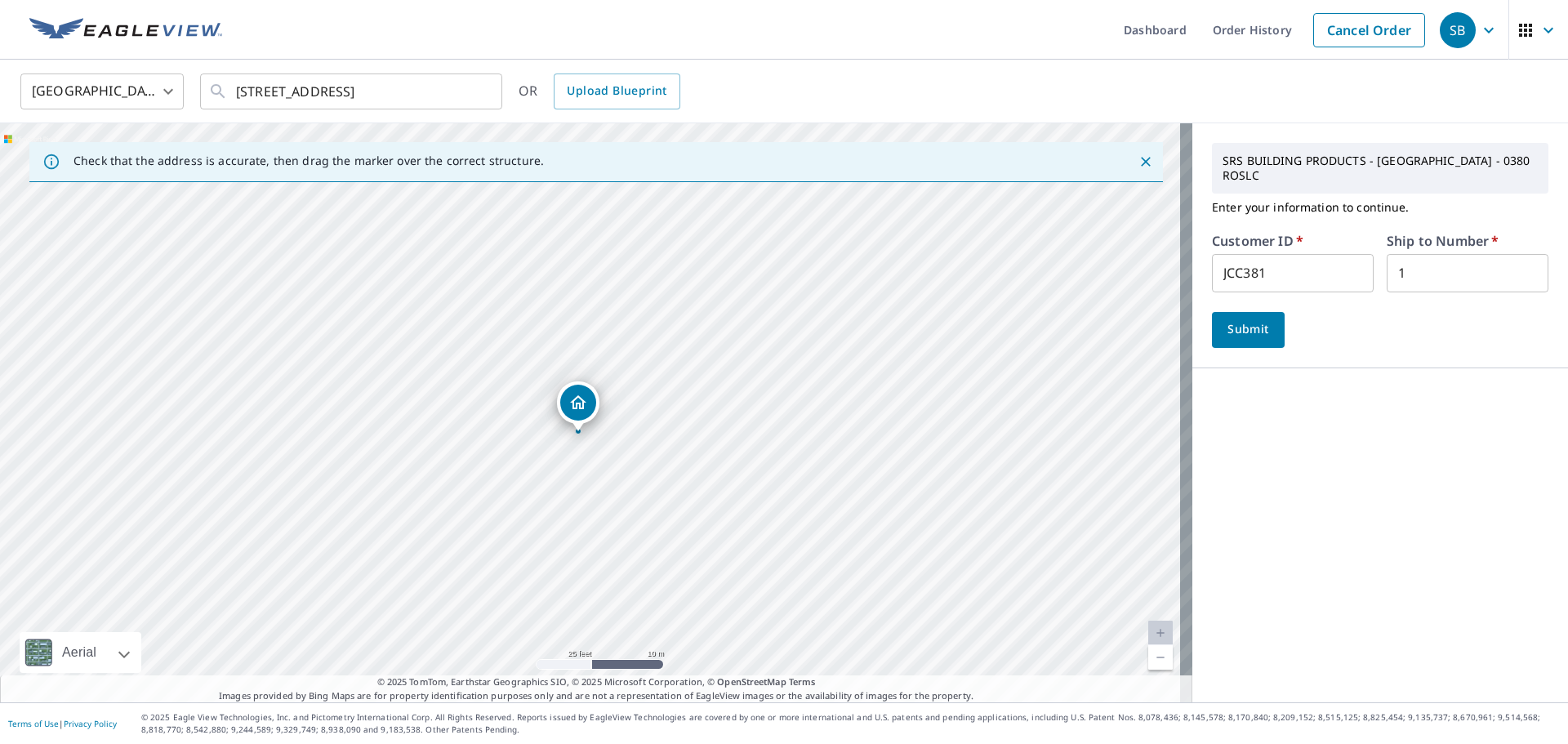
drag, startPoint x: 590, startPoint y: 410, endPoint x: 577, endPoint y: 431, distance: 24.7
click at [1240, 322] on span "Submit" at bounding box center [1248, 329] width 46 height 20
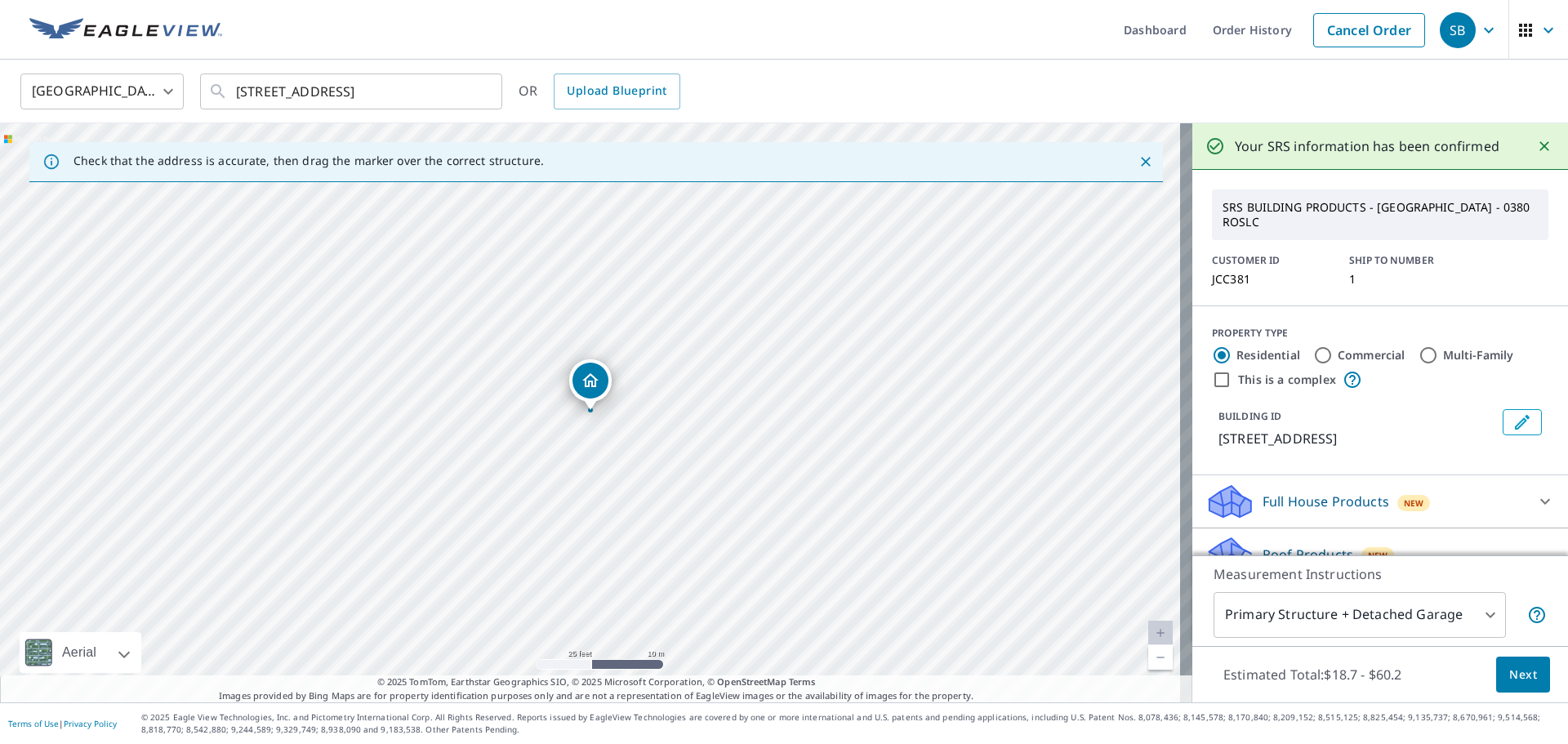
click at [1509, 678] on span "Next" at bounding box center [1523, 675] width 28 height 20
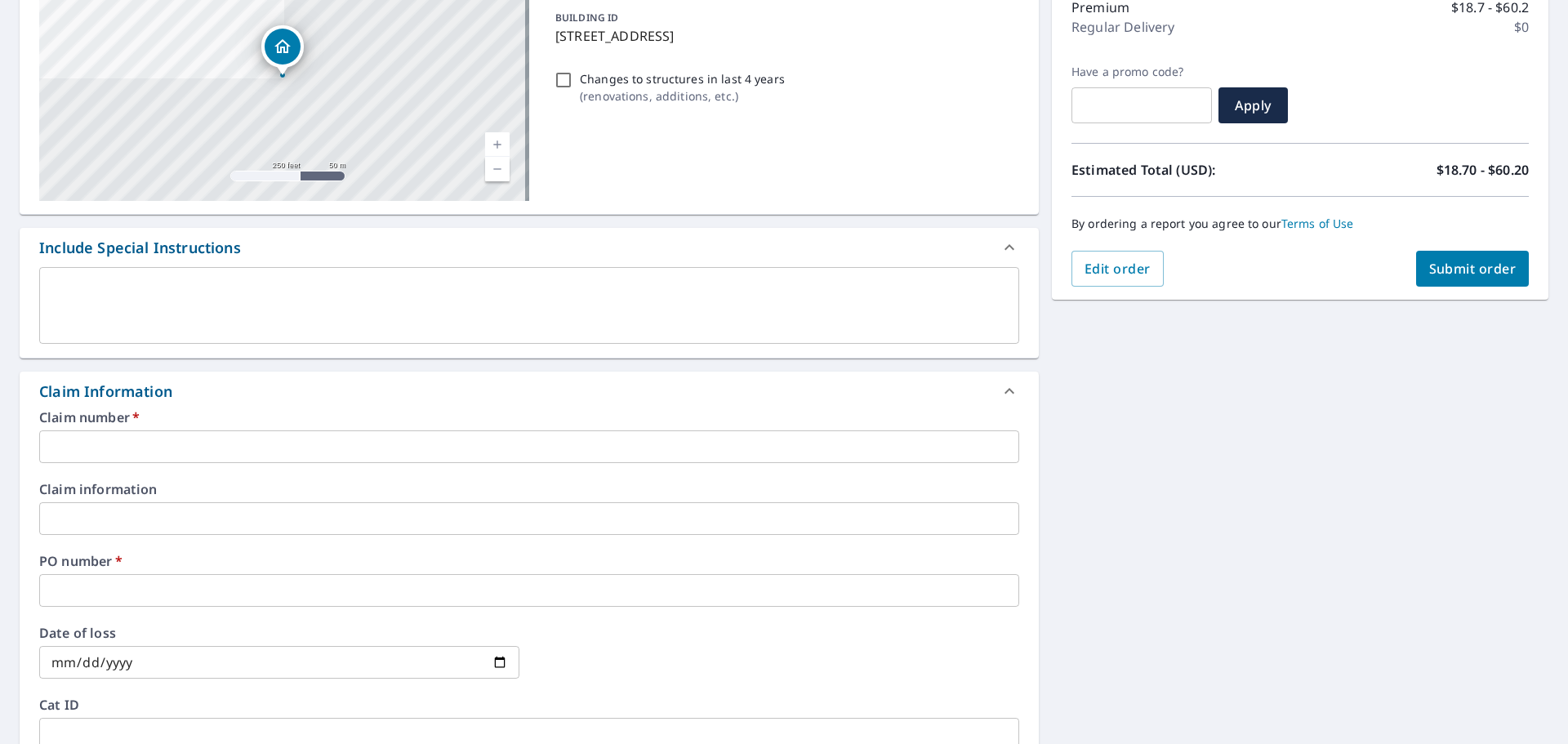
scroll to position [245, 0]
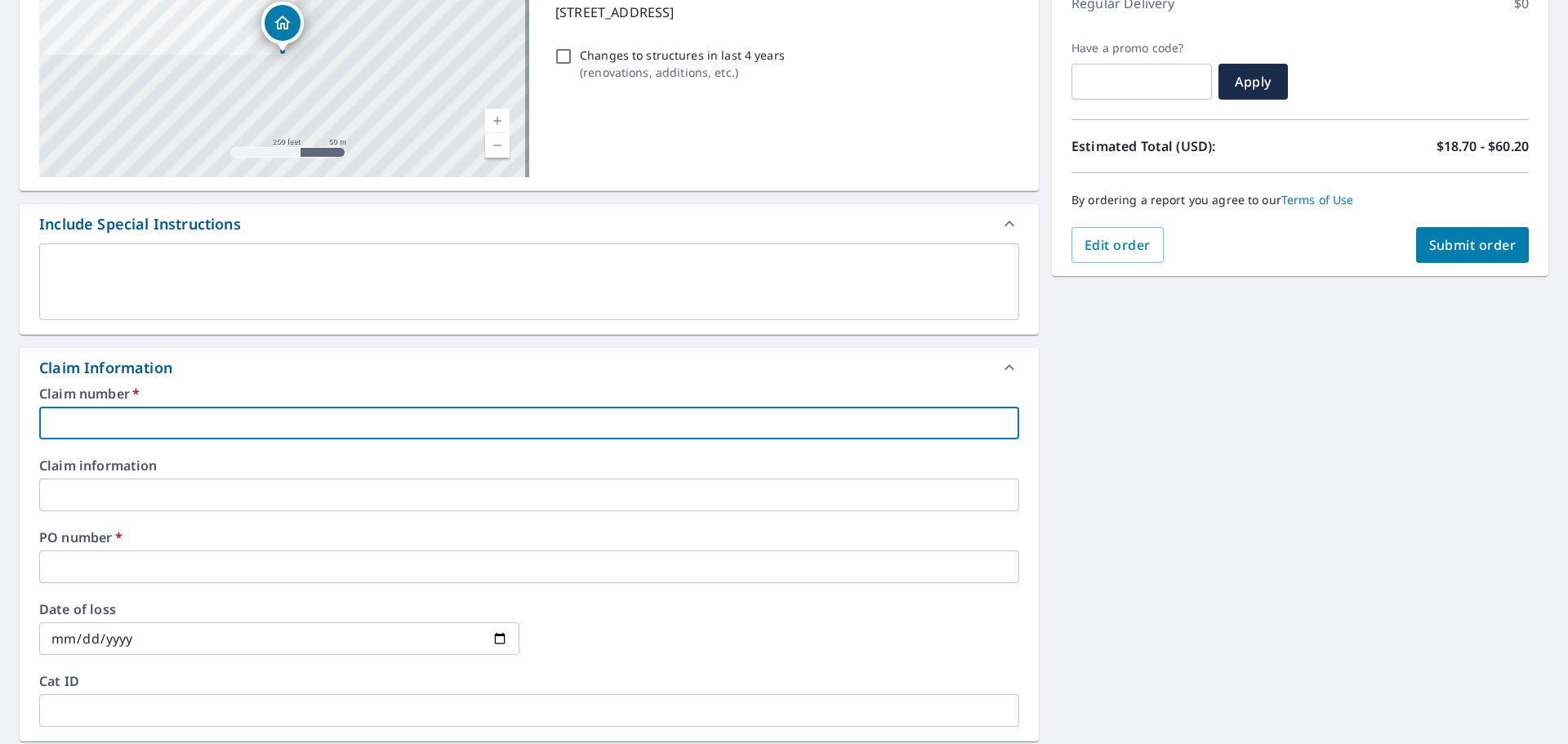
click at [280, 427] on input "text" at bounding box center [529, 422] width 980 height 32
type input "JCC"
checkbox input "true"
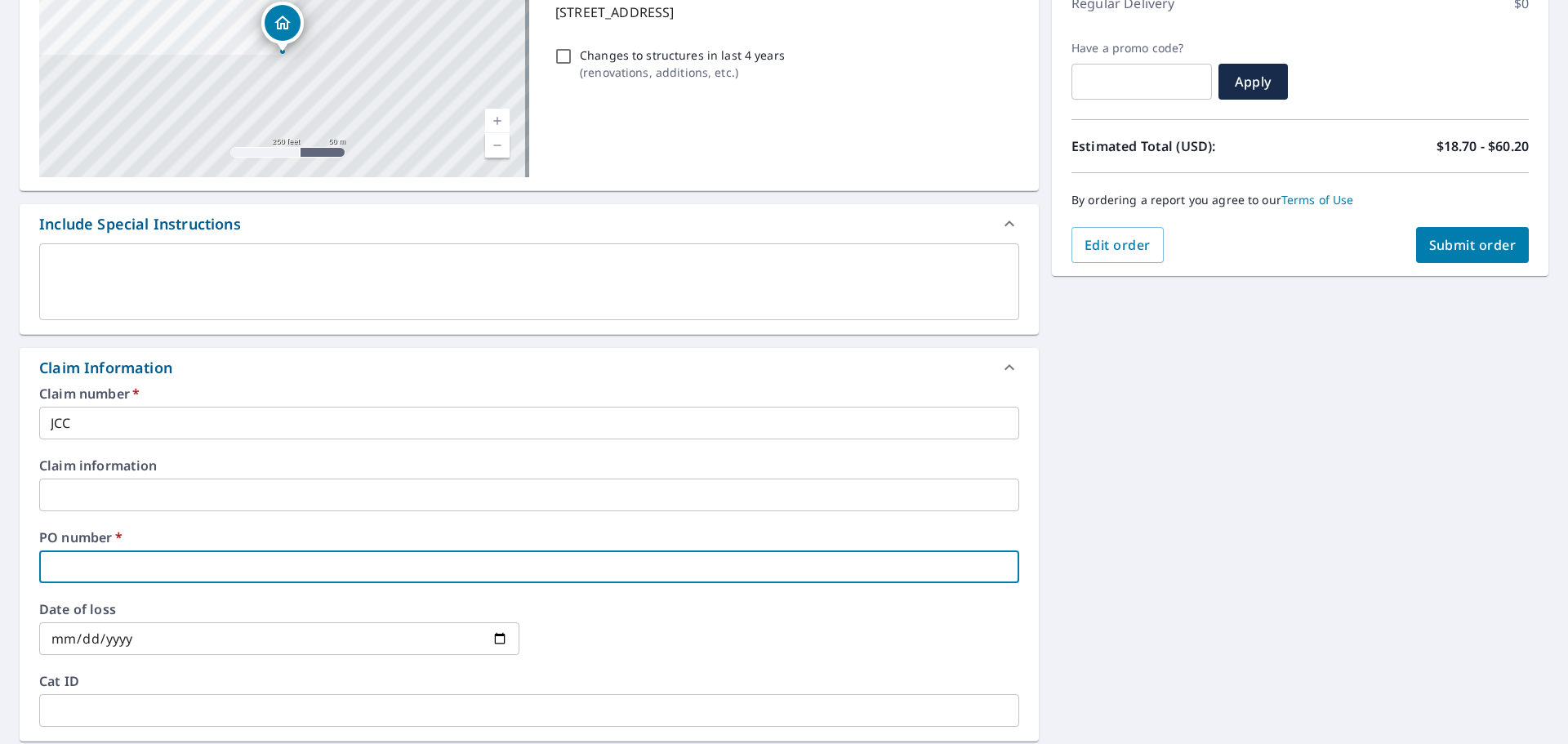
click at [125, 573] on input "text" at bounding box center [529, 566] width 980 height 32
type input "JCC"
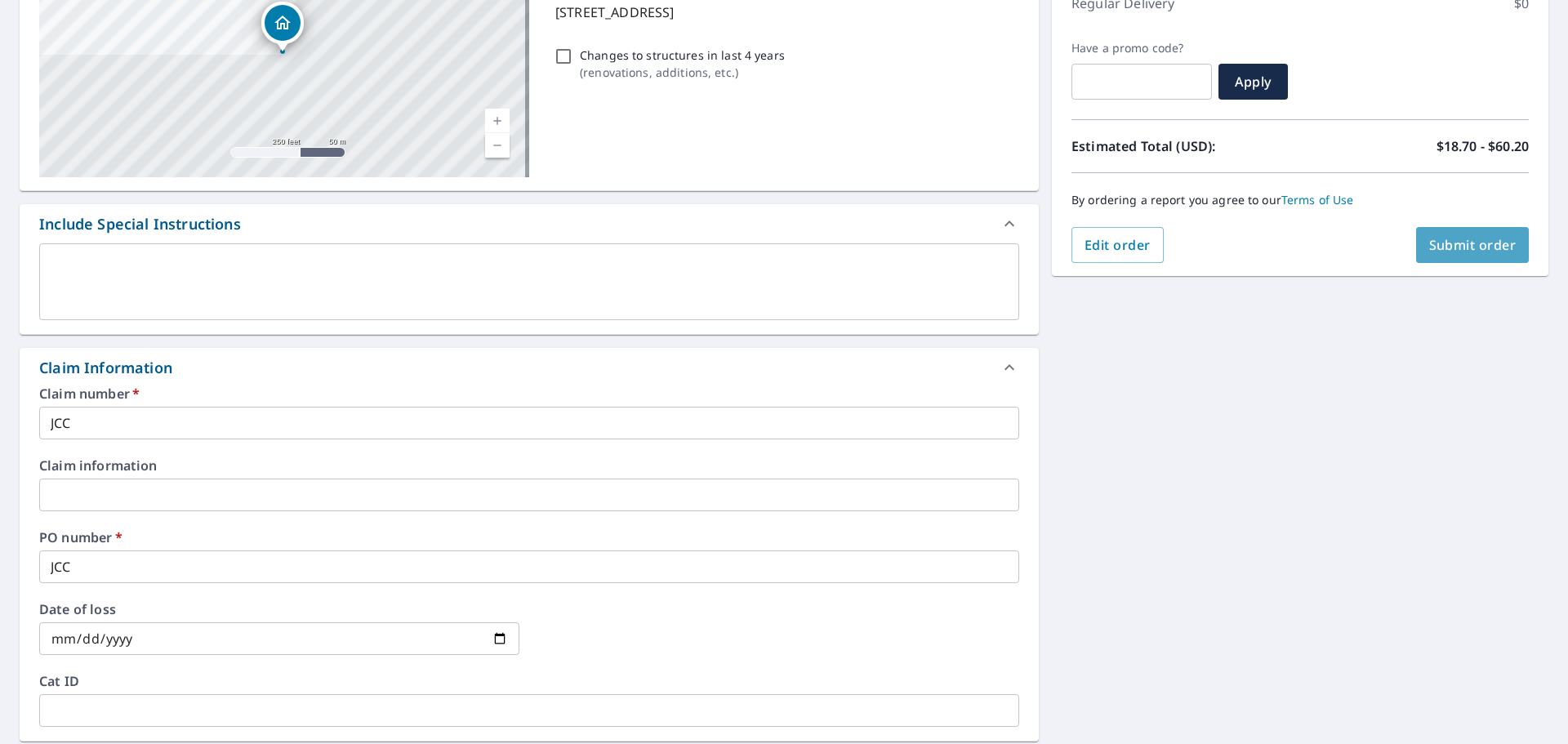
click at [1475, 248] on span "Submit order" at bounding box center [1473, 244] width 88 height 18
checkbox input "true"
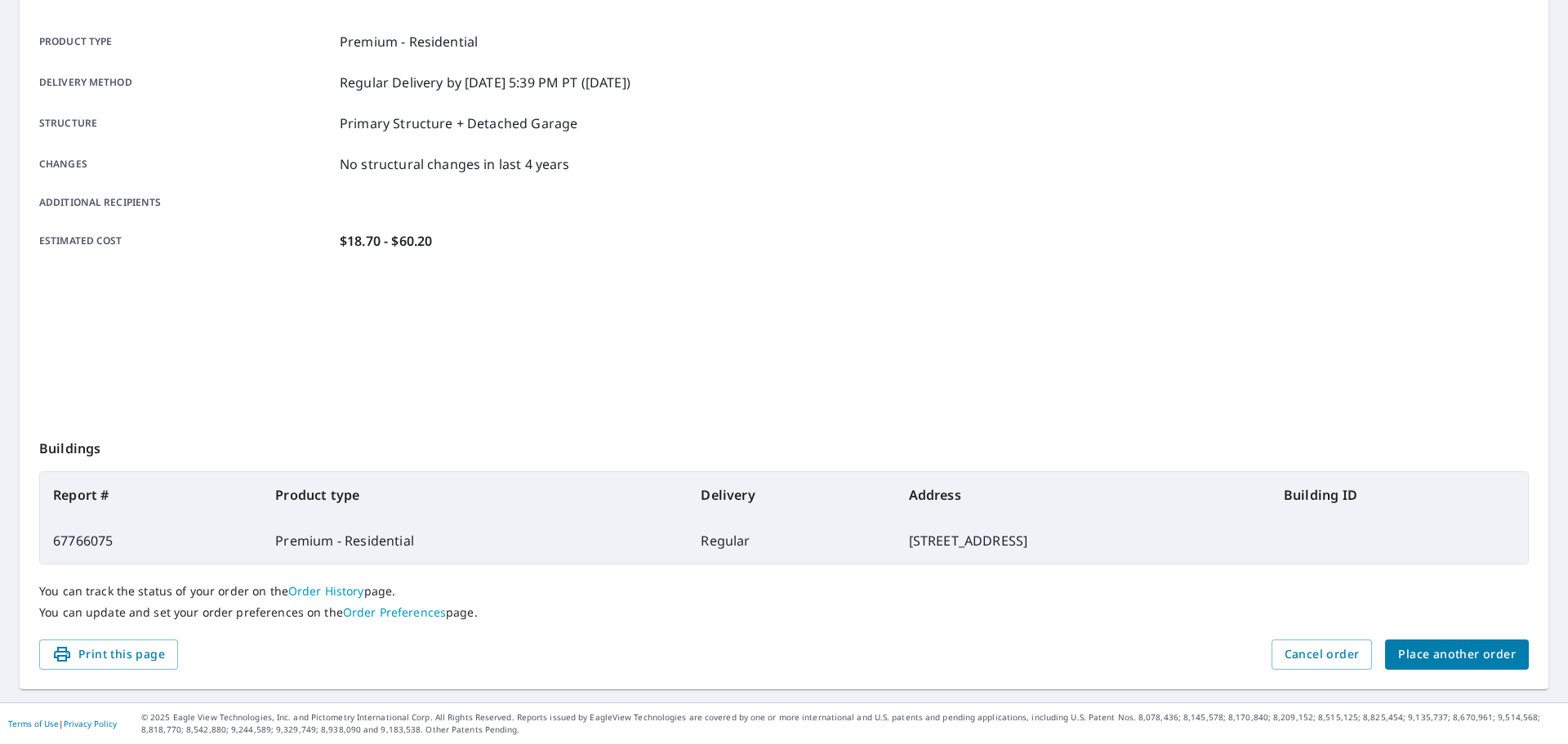
scroll to position [217, 0]
